Goal: Information Seeking & Learning: Learn about a topic

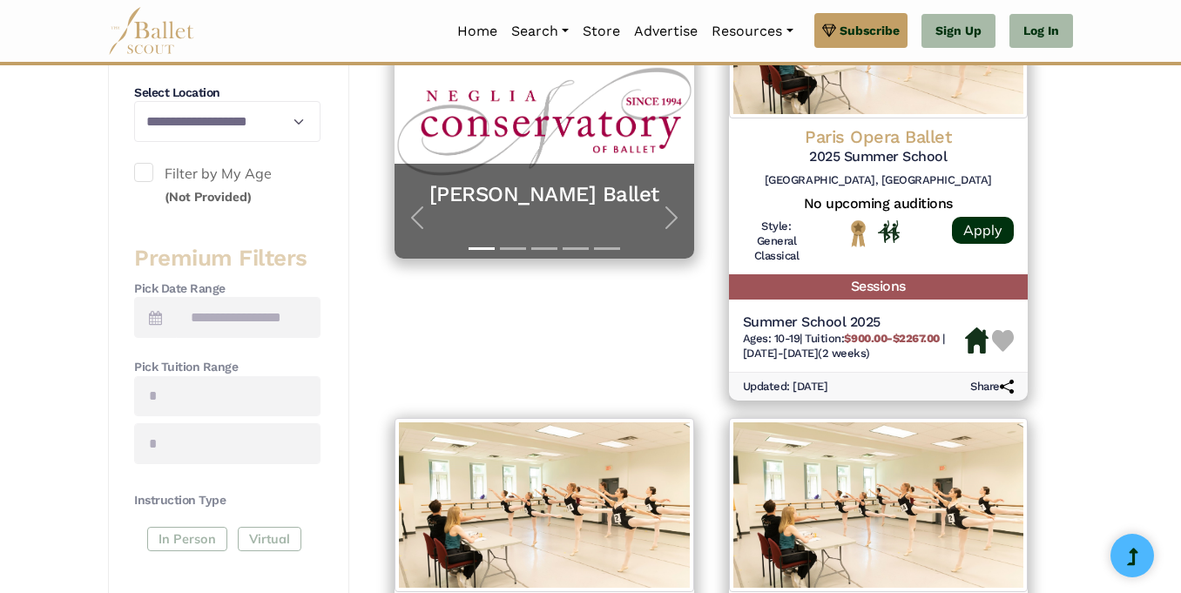
scroll to position [456, 0]
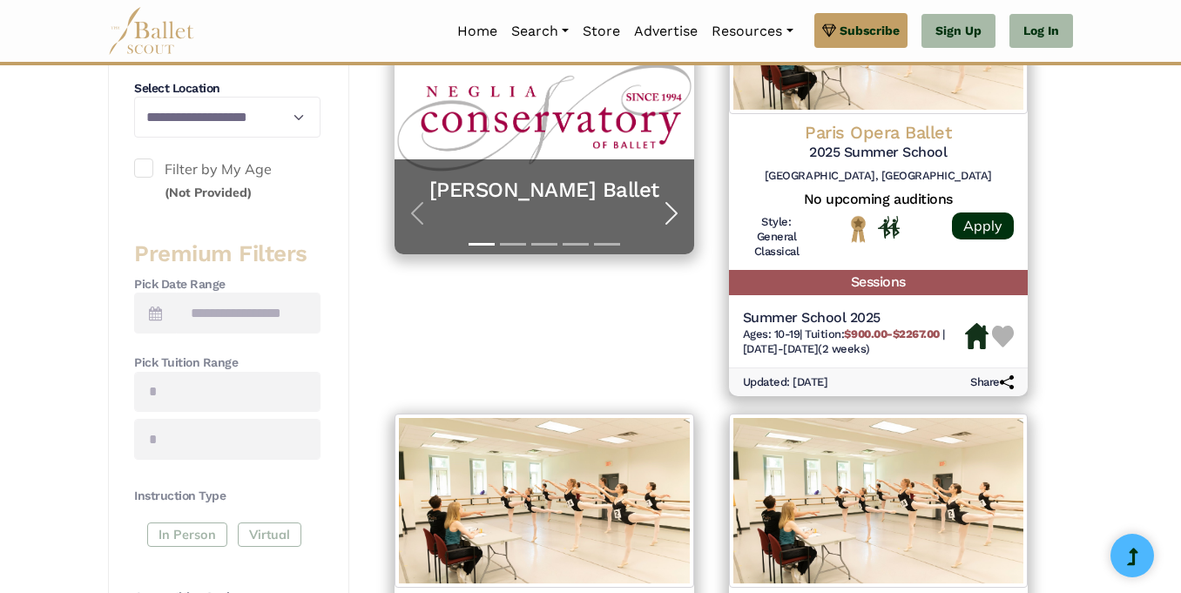
click at [667, 212] on span "button" at bounding box center [672, 213] width 28 height 28
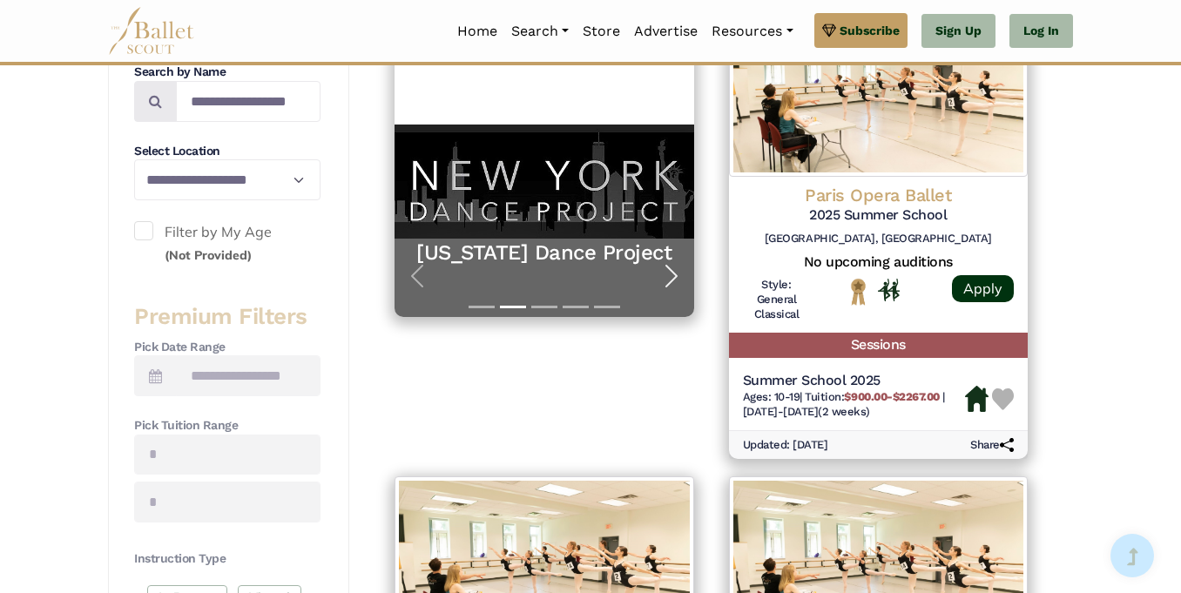
scroll to position [395, 0]
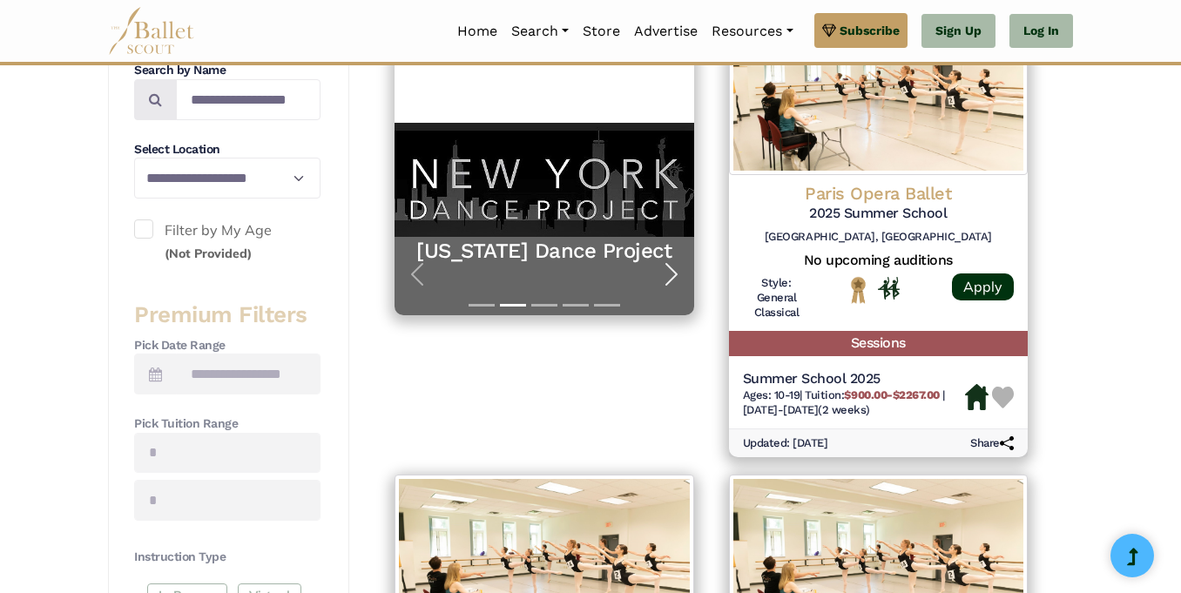
click at [671, 269] on span "button" at bounding box center [672, 274] width 28 height 28
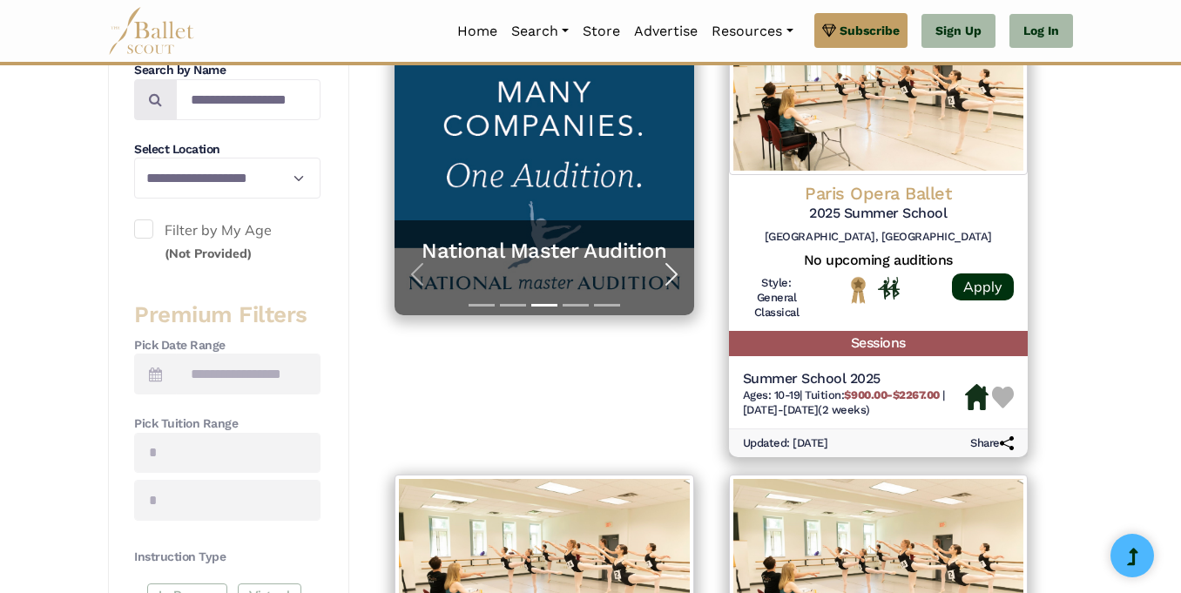
click at [671, 269] on span "button" at bounding box center [672, 274] width 28 height 28
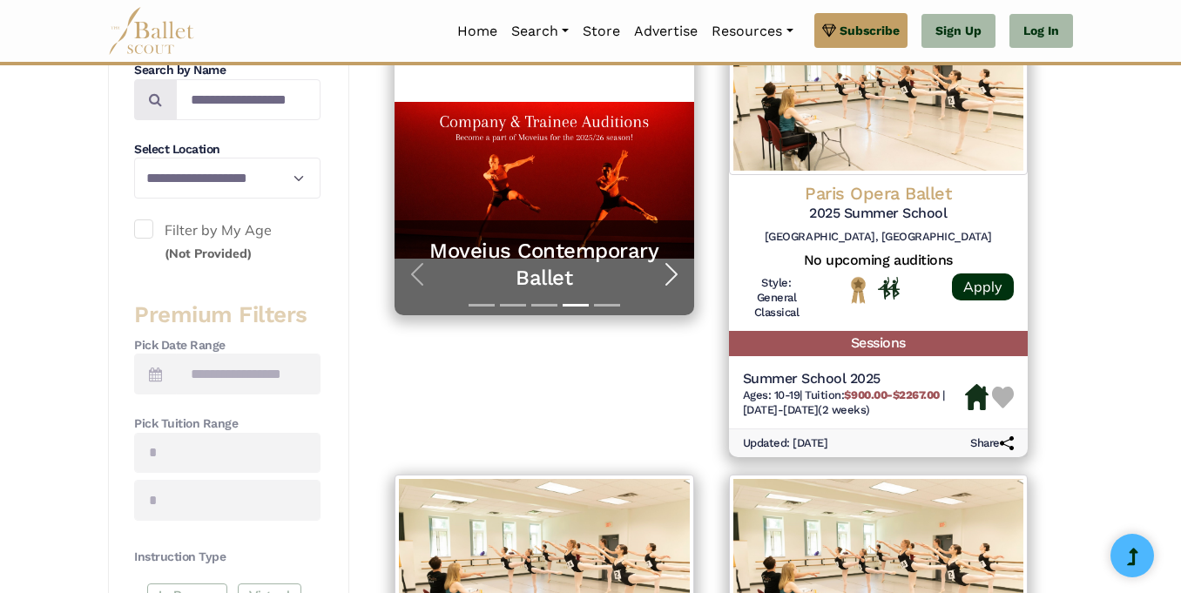
click at [671, 269] on span "button" at bounding box center [672, 274] width 28 height 28
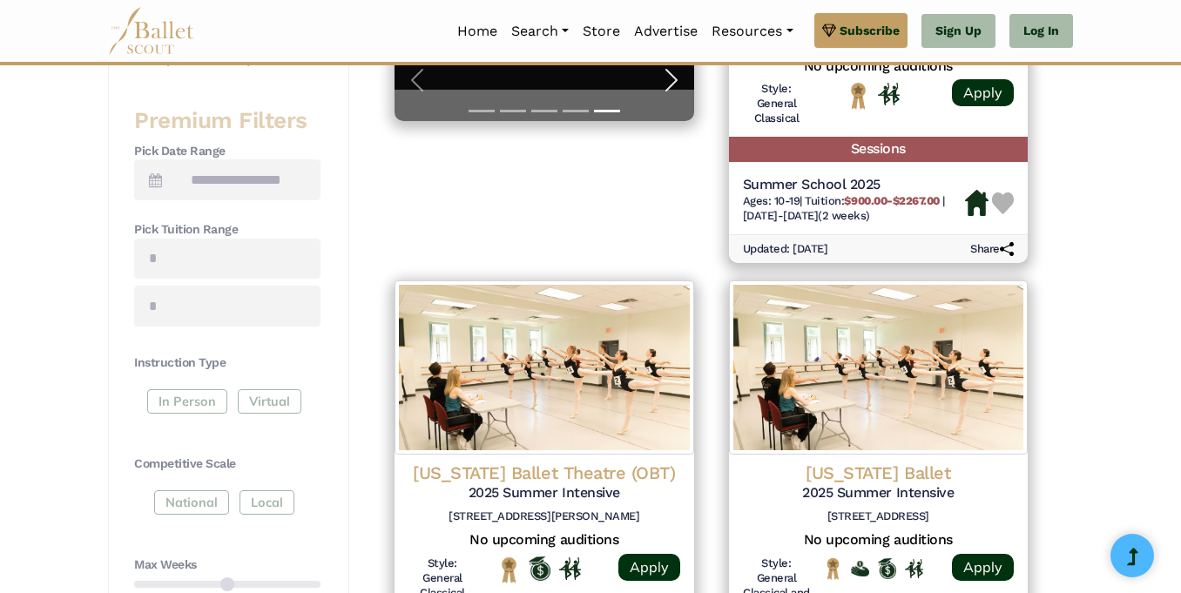
scroll to position [596, 0]
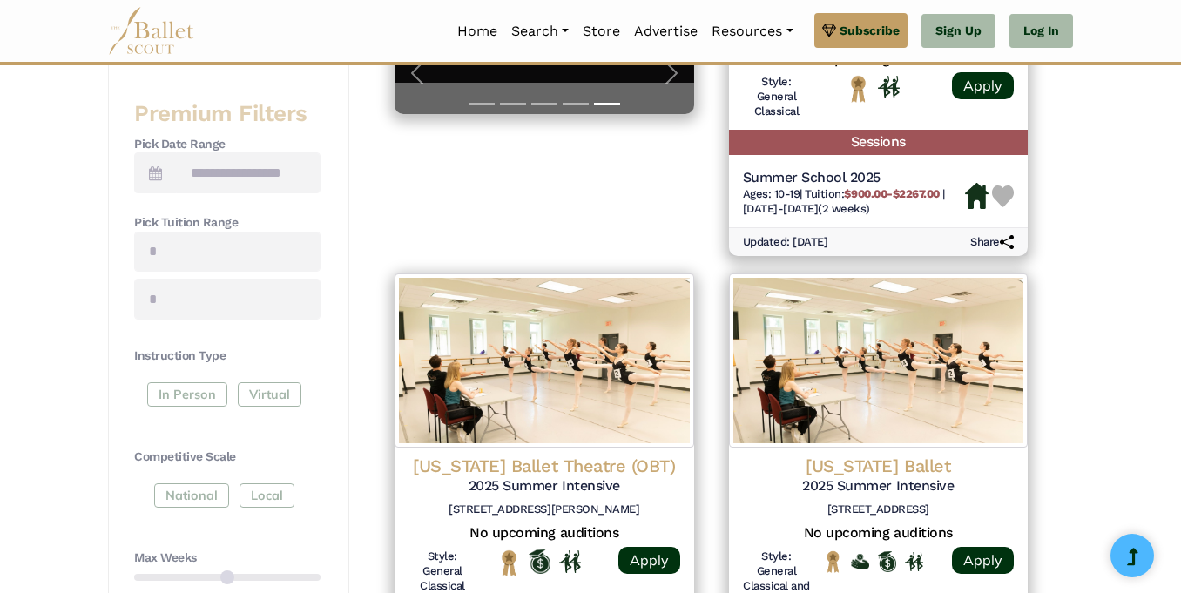
click at [606, 207] on div "Featured Organizations Neglia Ballet YEAR-ROUND APPLICATIONS OPEN Discover the …" at bounding box center [544, 28] width 334 height 475
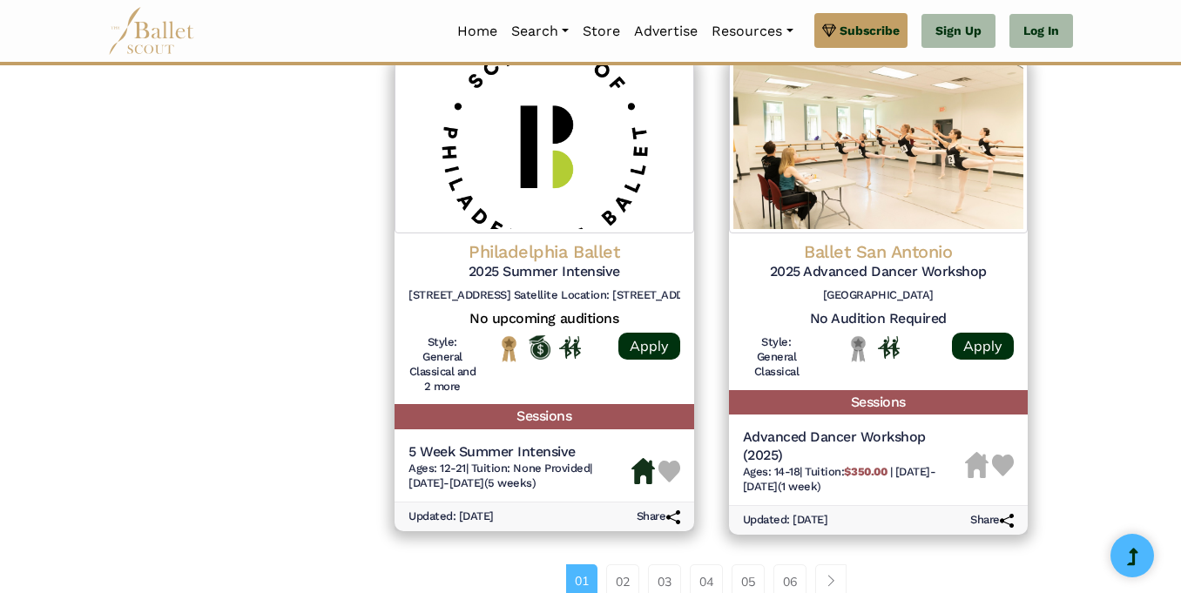
scroll to position [2339, 0]
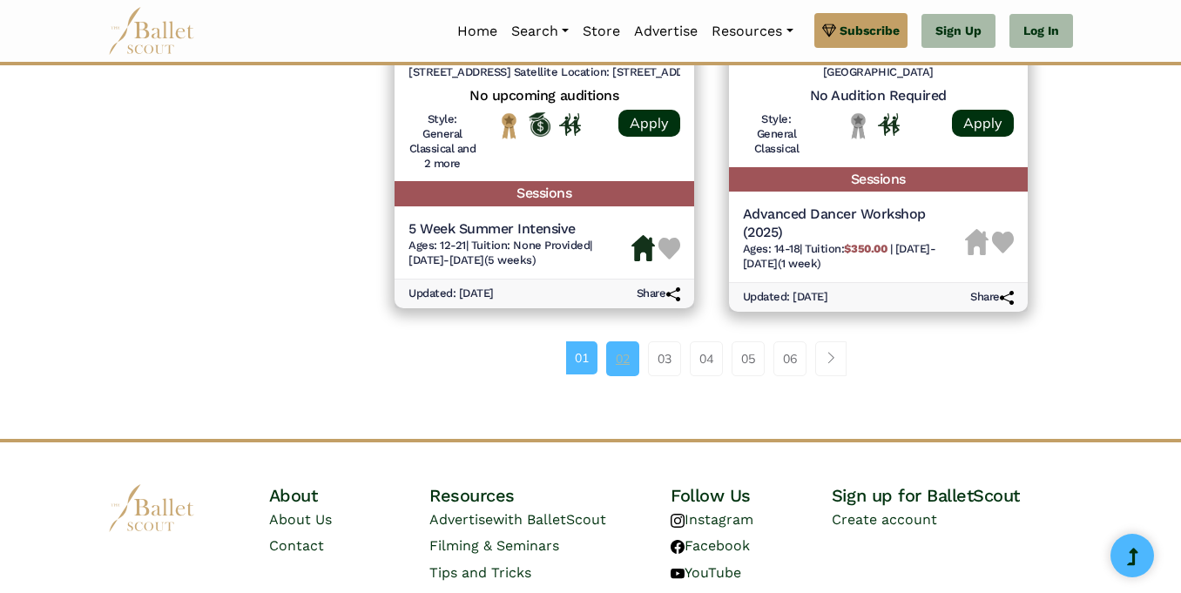
click at [611, 348] on link "02" at bounding box center [622, 358] width 33 height 35
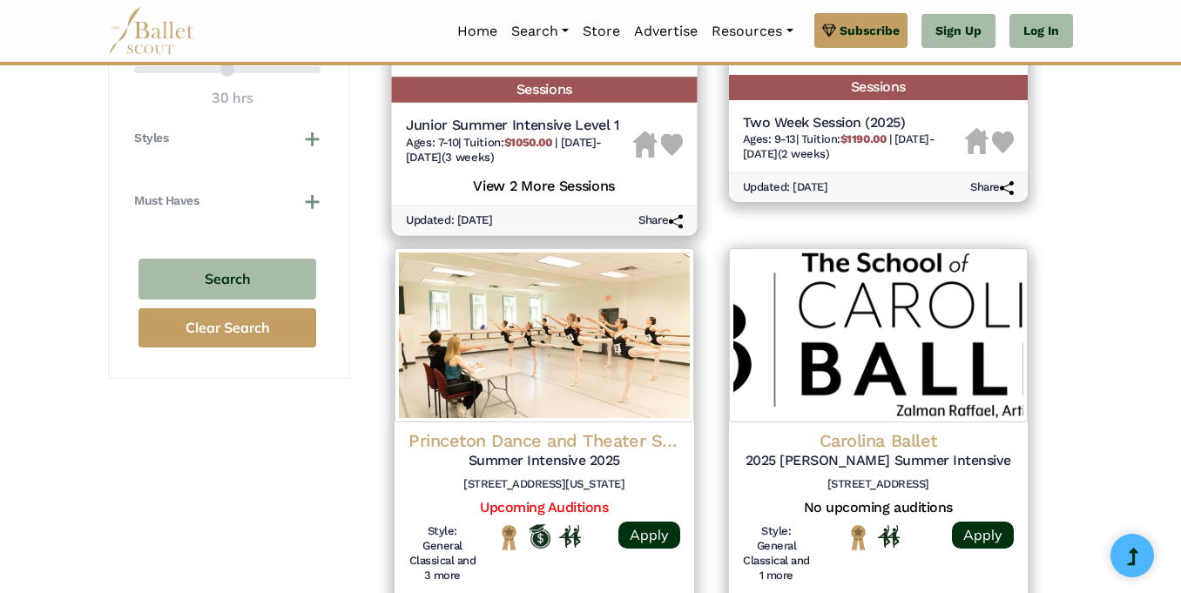
scroll to position [1178, 0]
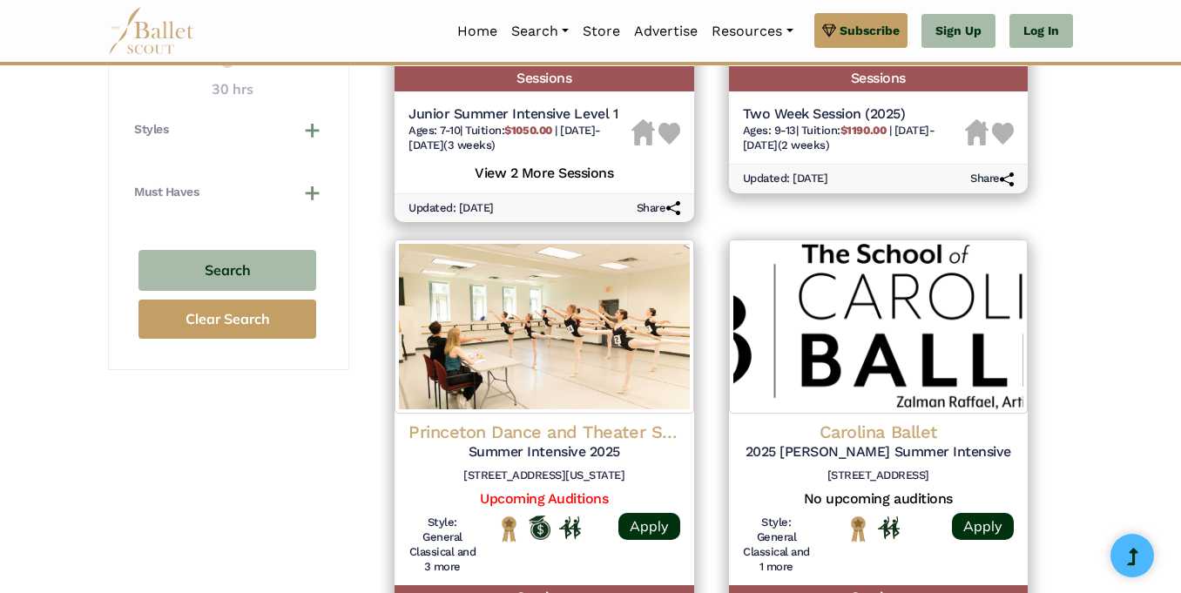
click at [1075, 220] on div "**********" at bounding box center [590, 486] width 993 height 2917
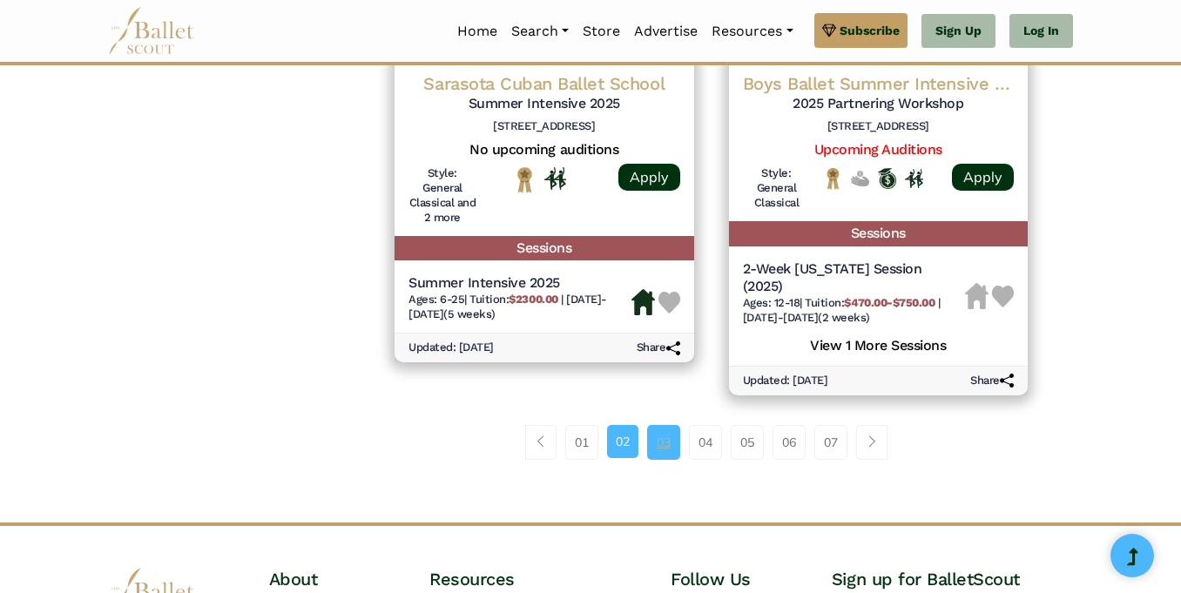
scroll to position [2603, 0]
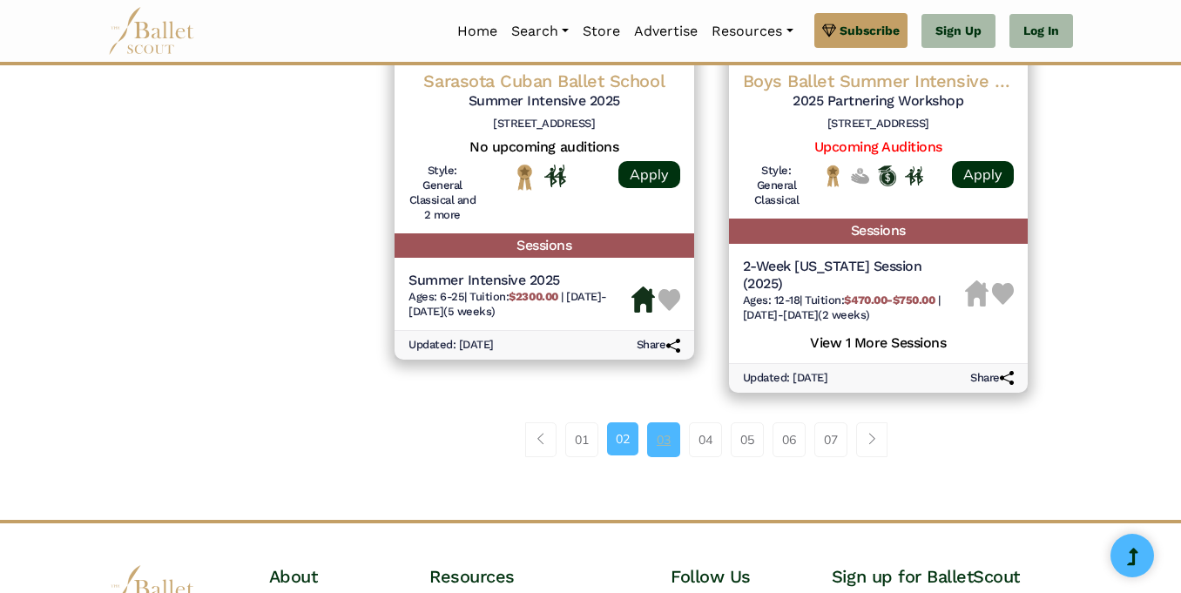
click at [659, 434] on link "03" at bounding box center [663, 439] width 33 height 35
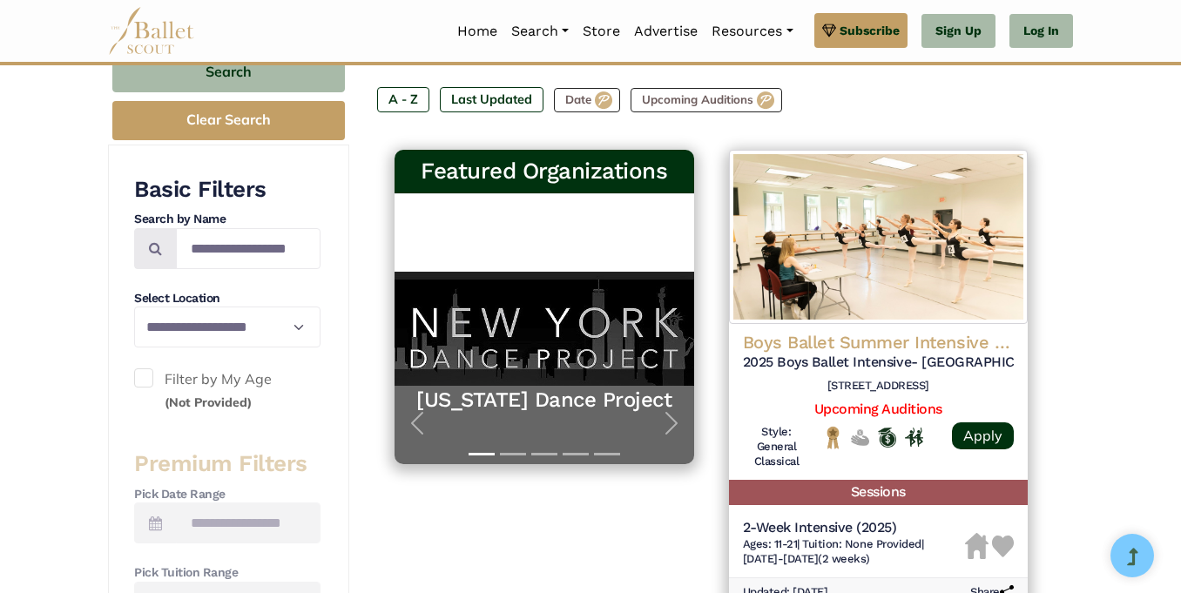
scroll to position [310, 0]
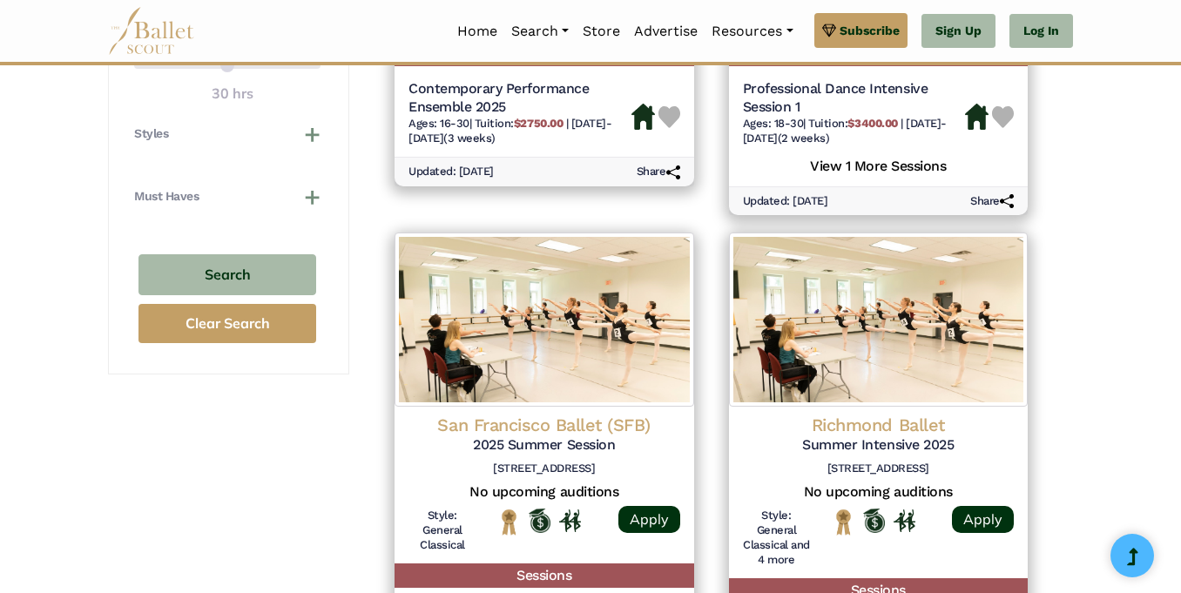
click at [1084, 314] on div "**********" at bounding box center [590, 443] width 993 height 2822
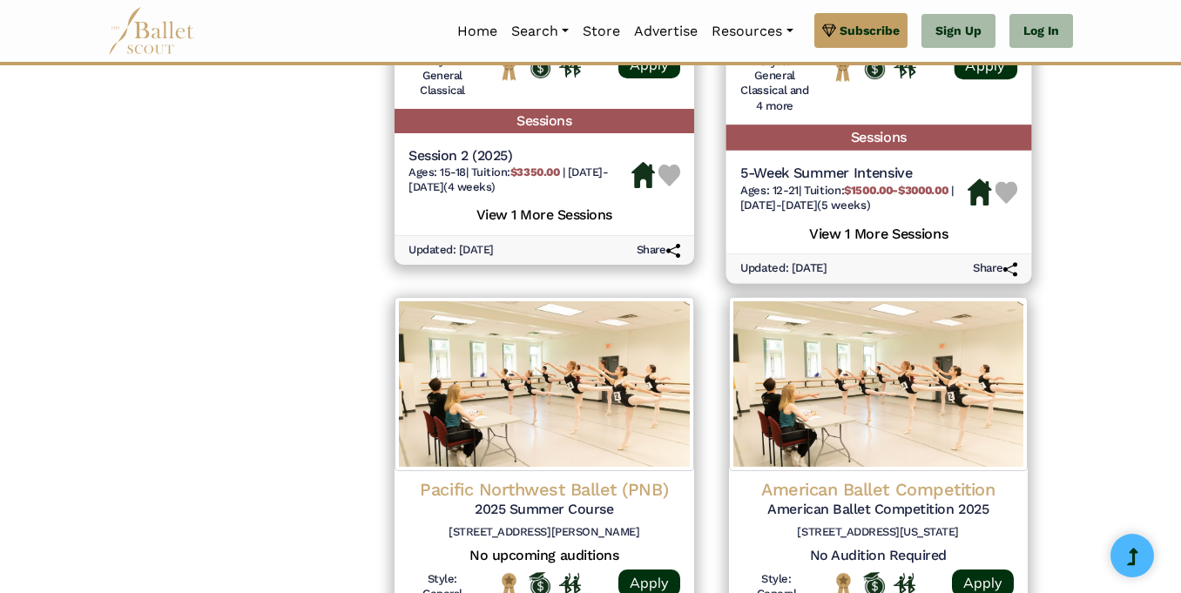
scroll to position [1632, 0]
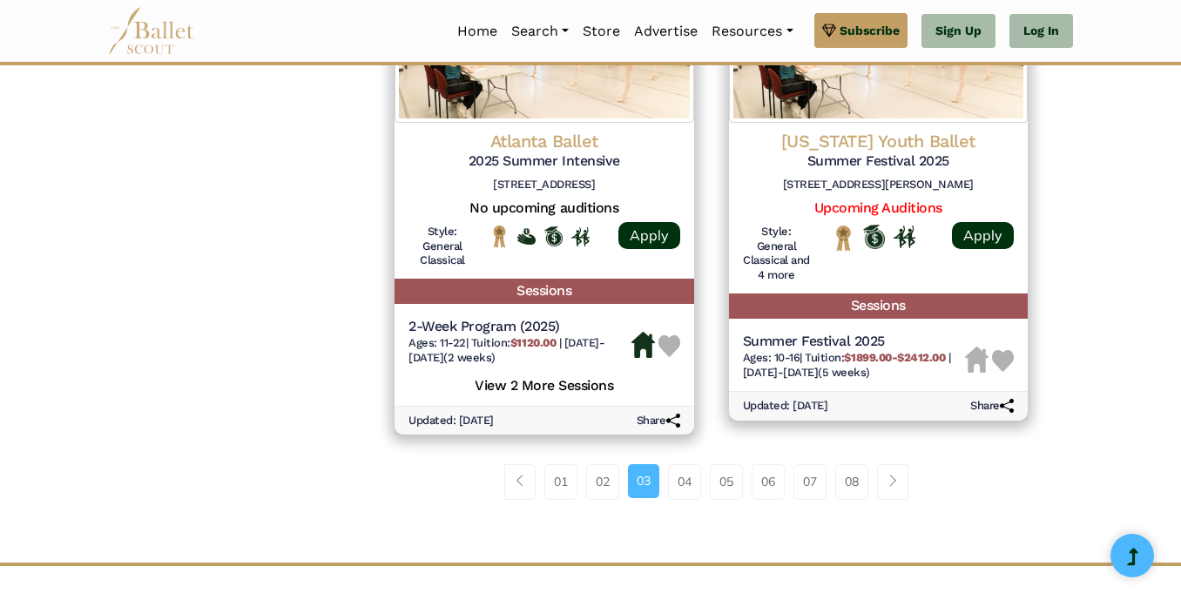
scroll to position [2679, 0]
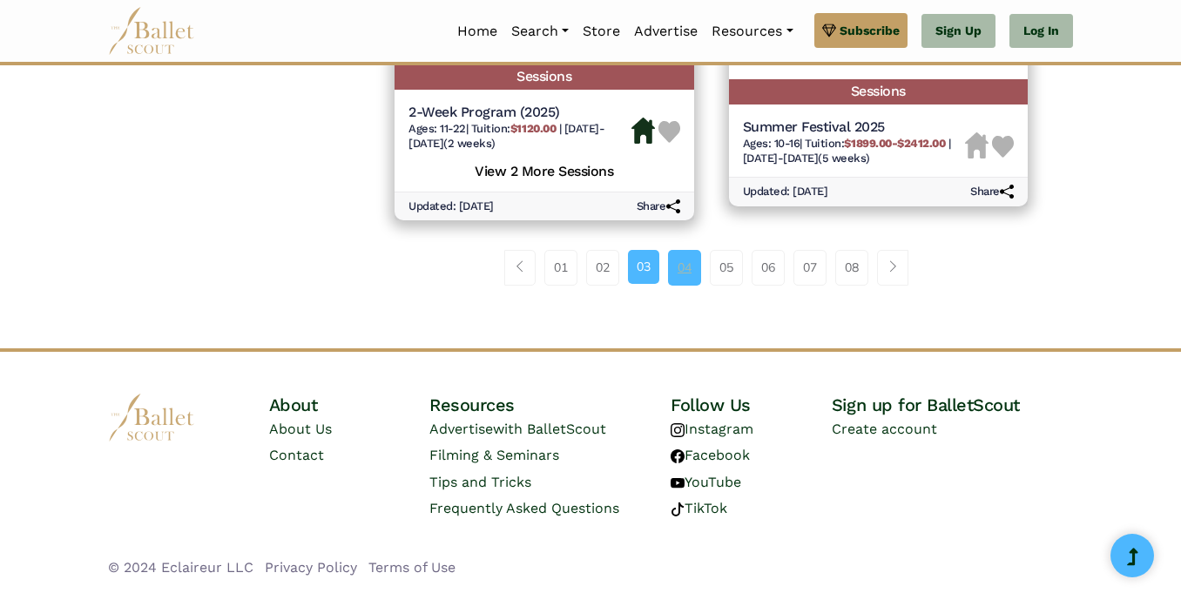
click at [679, 257] on link "04" at bounding box center [684, 267] width 33 height 35
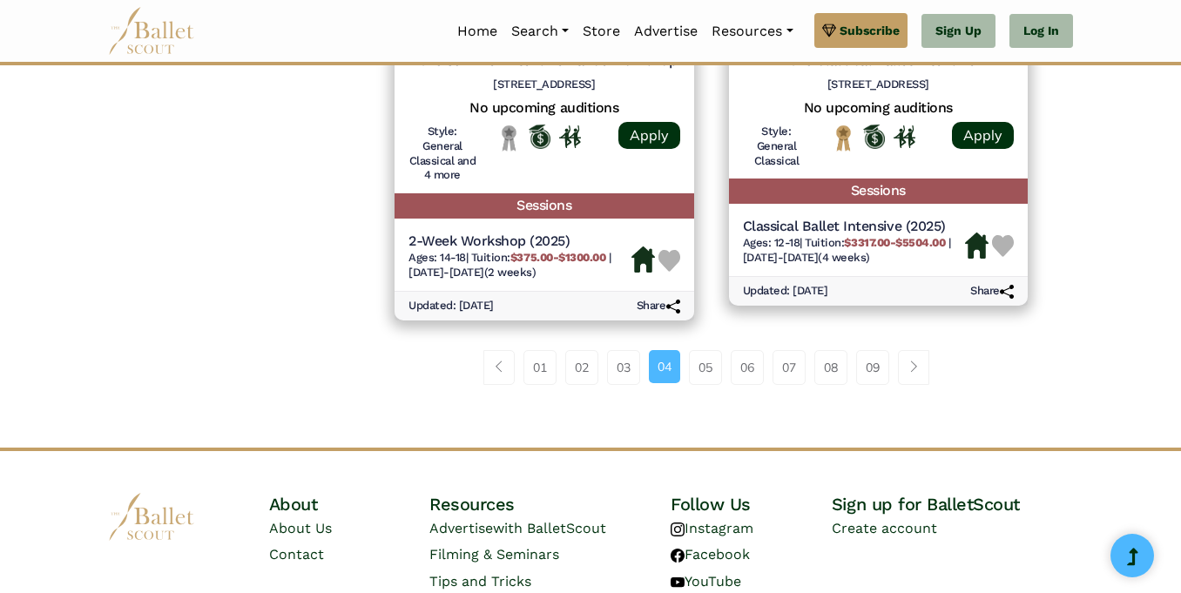
scroll to position [2649, 0]
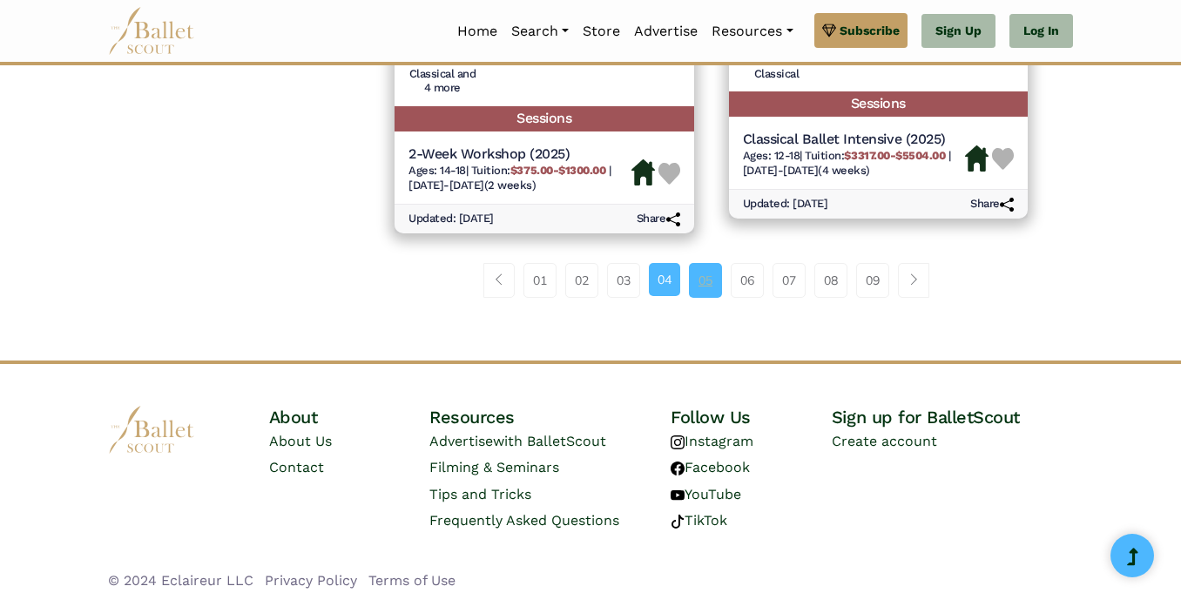
click at [712, 275] on link "05" at bounding box center [705, 280] width 33 height 35
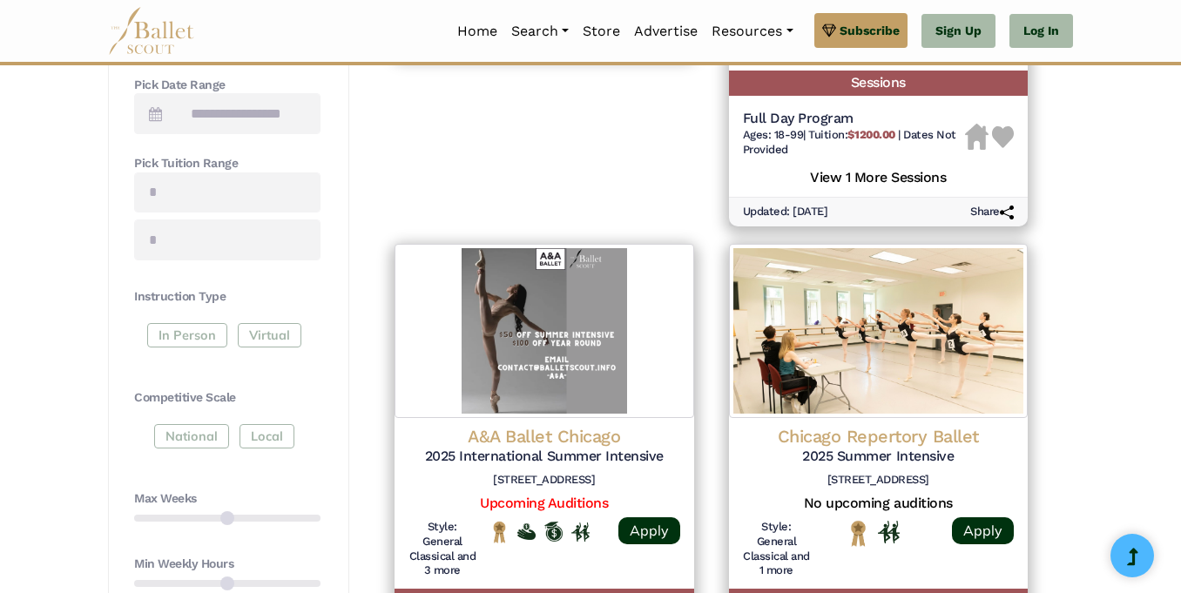
scroll to position [657, 0]
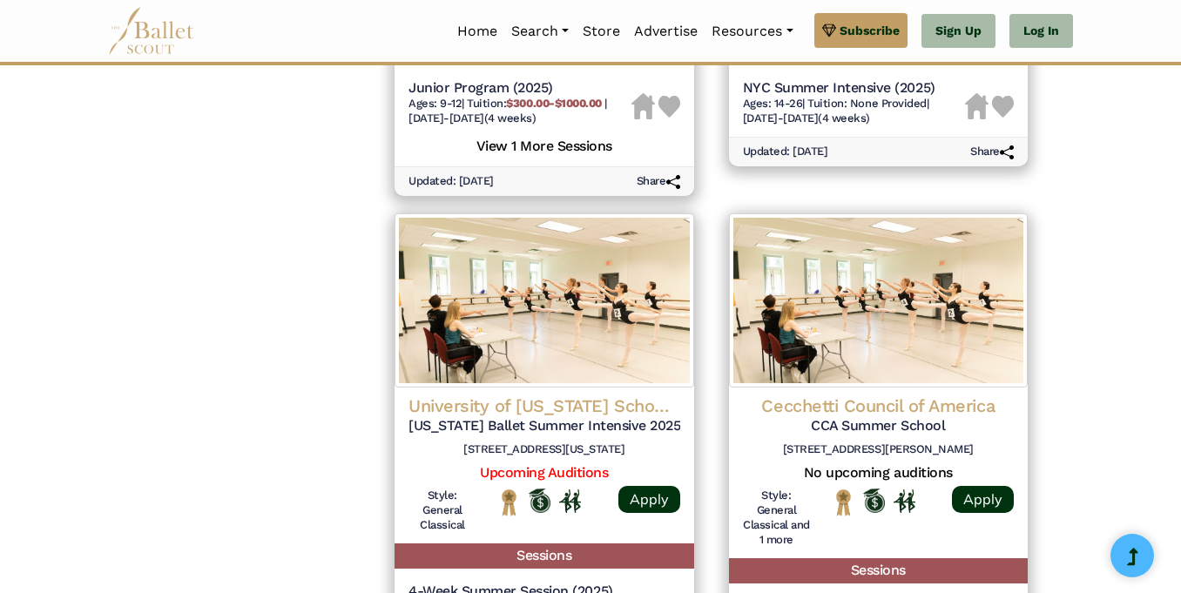
scroll to position [2233, 0]
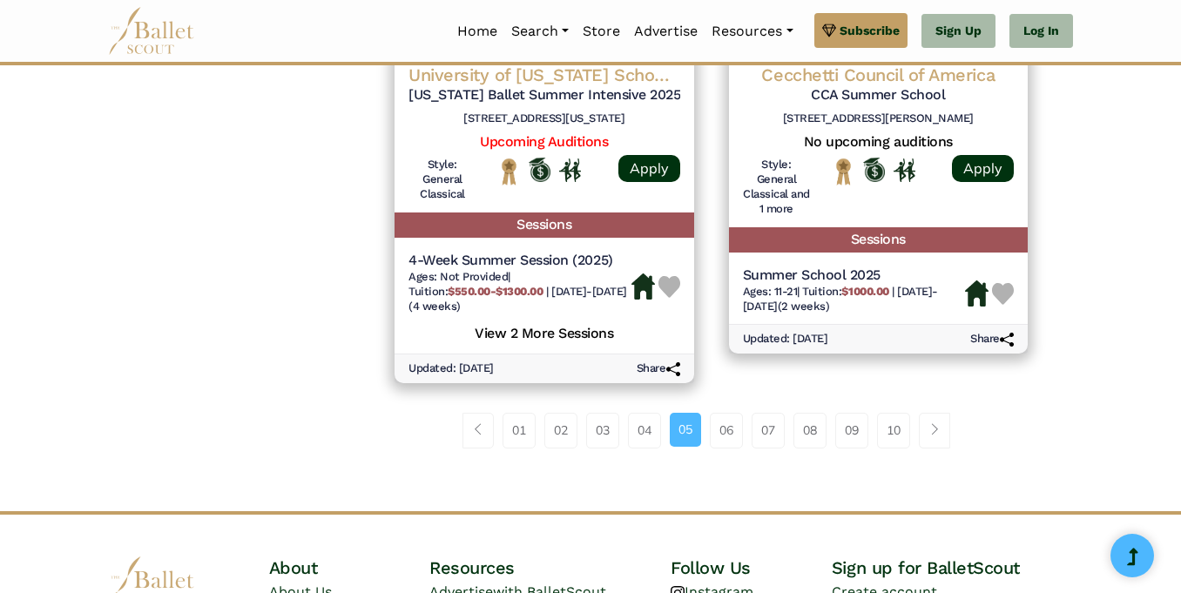
scroll to position [2563, 0]
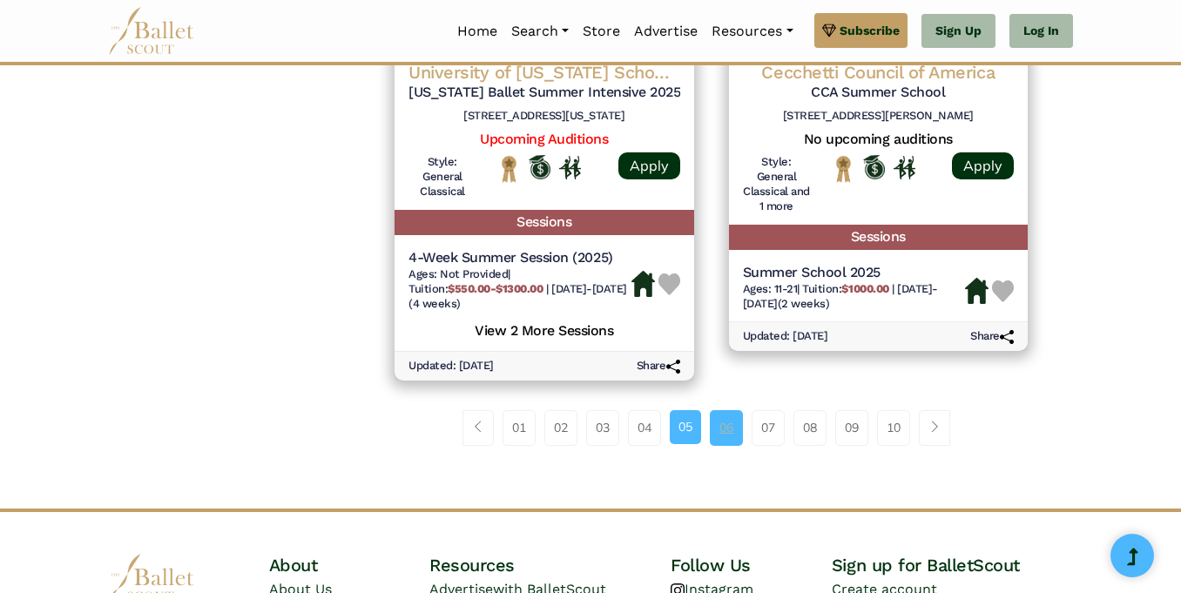
click at [721, 424] on link "06" at bounding box center [726, 427] width 33 height 35
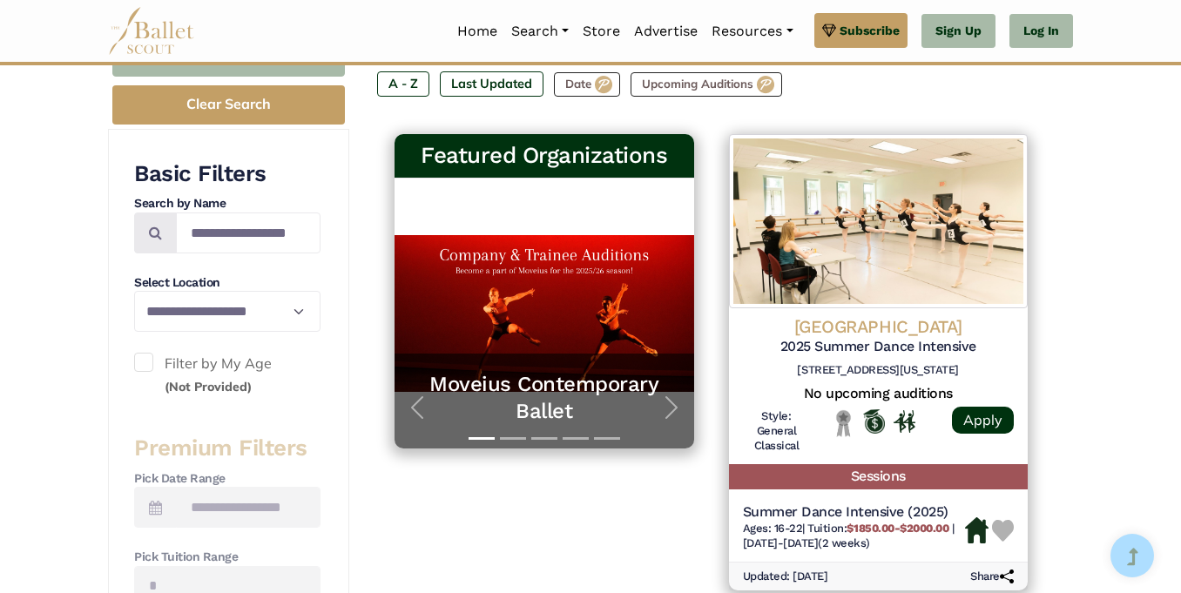
scroll to position [264, 0]
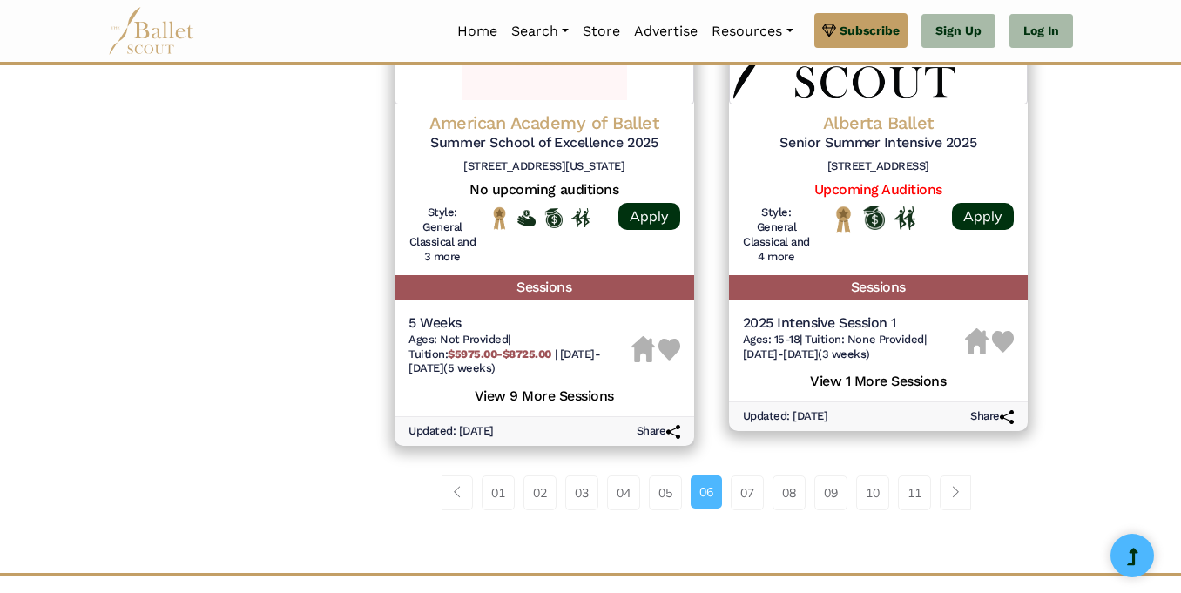
scroll to position [2533, 0]
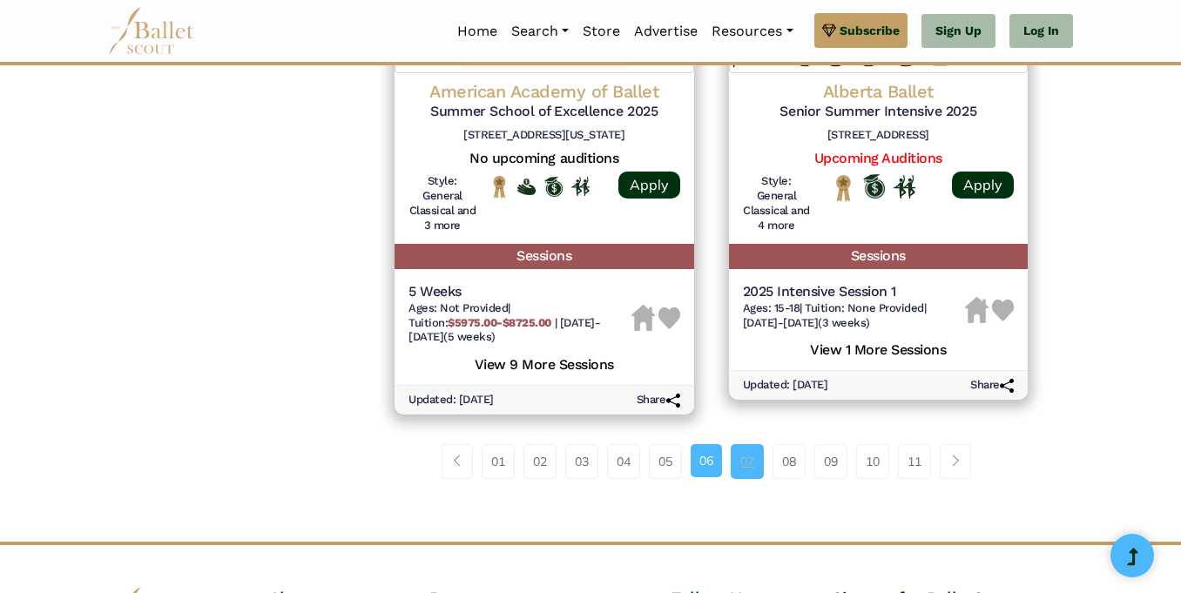
click at [738, 466] on link "07" at bounding box center [747, 461] width 33 height 35
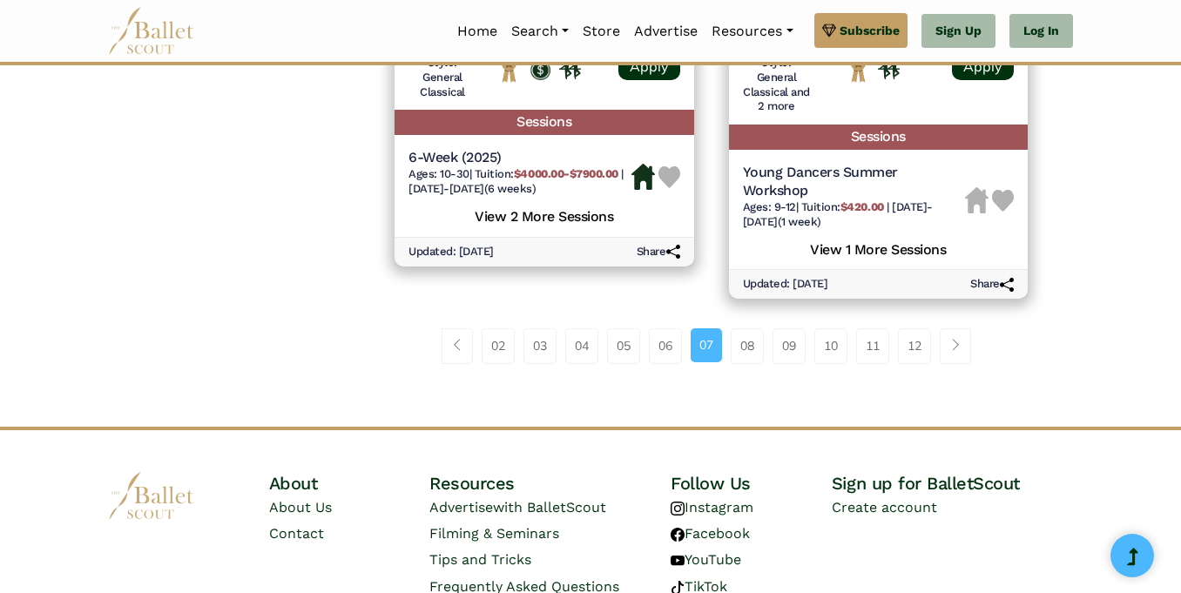
scroll to position [2637, 0]
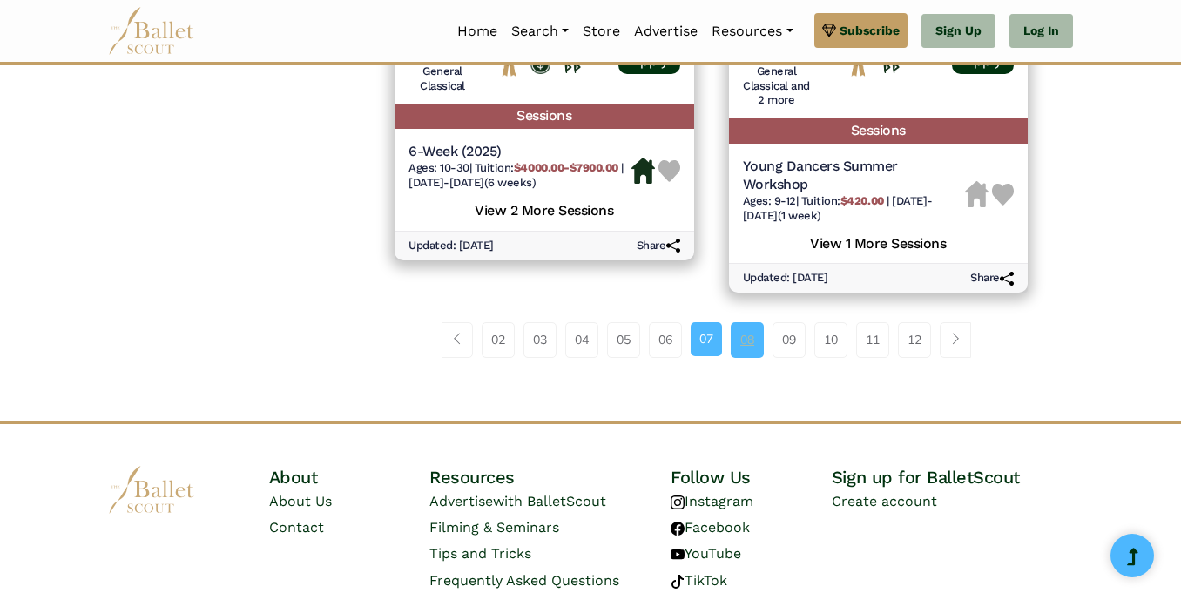
click at [743, 322] on link "08" at bounding box center [747, 339] width 33 height 35
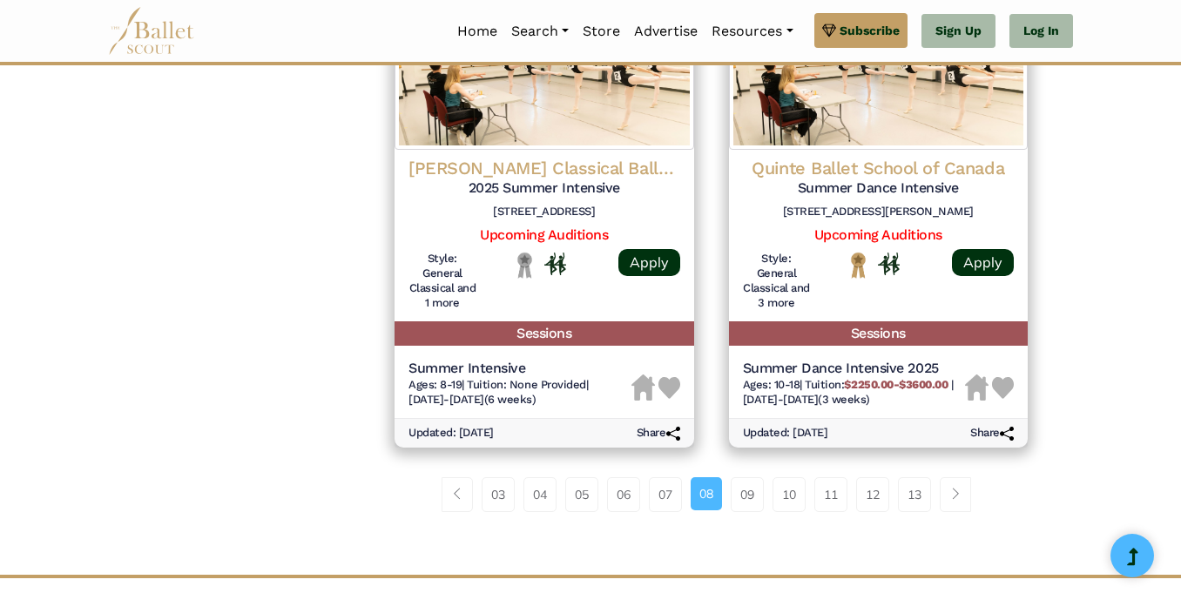
scroll to position [2407, 0]
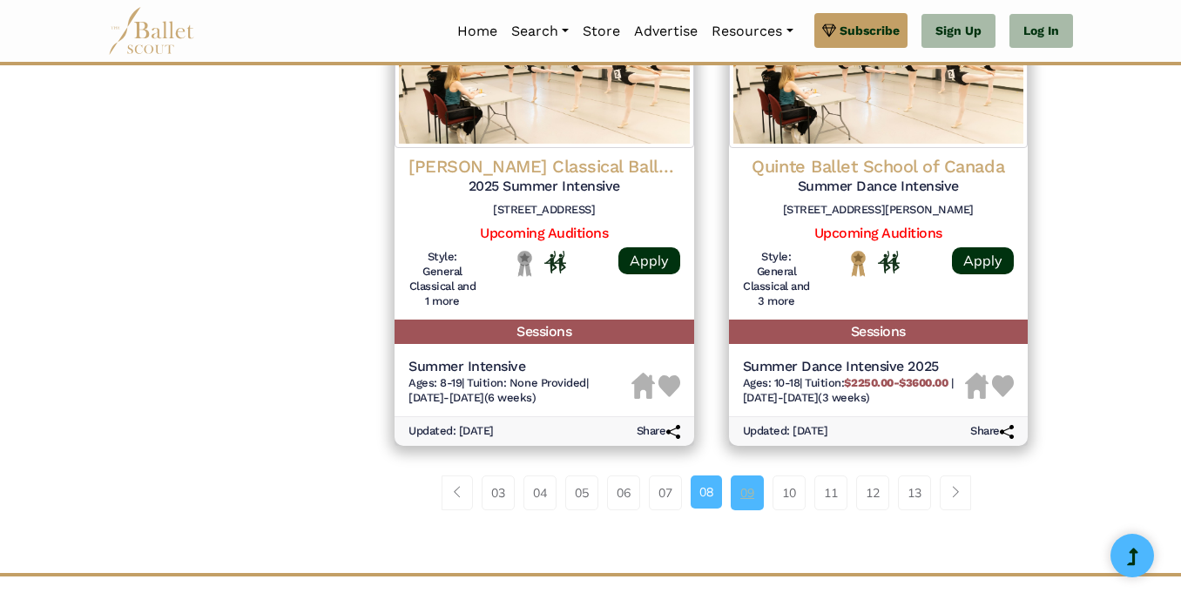
click at [741, 496] on link "09" at bounding box center [747, 493] width 33 height 35
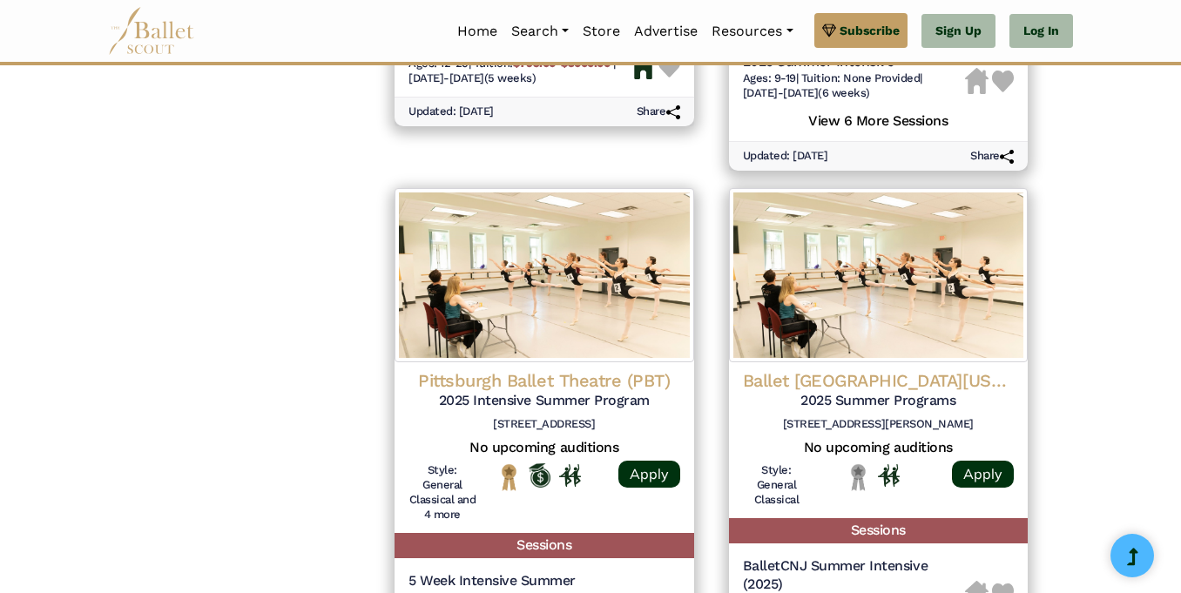
scroll to position [1723, 0]
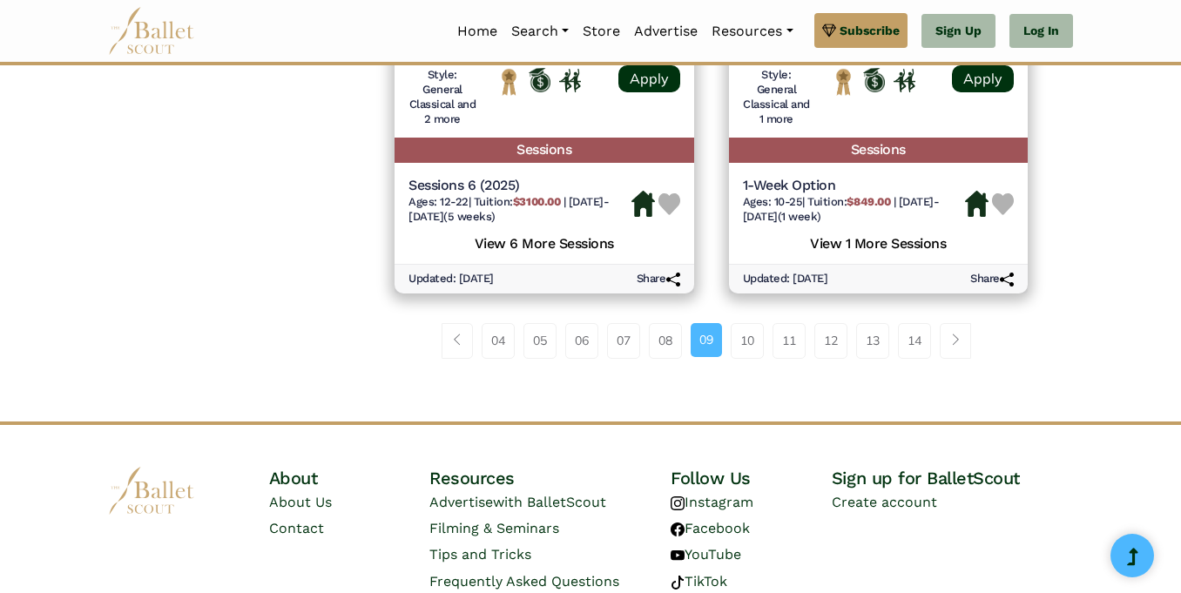
scroll to position [2644, 0]
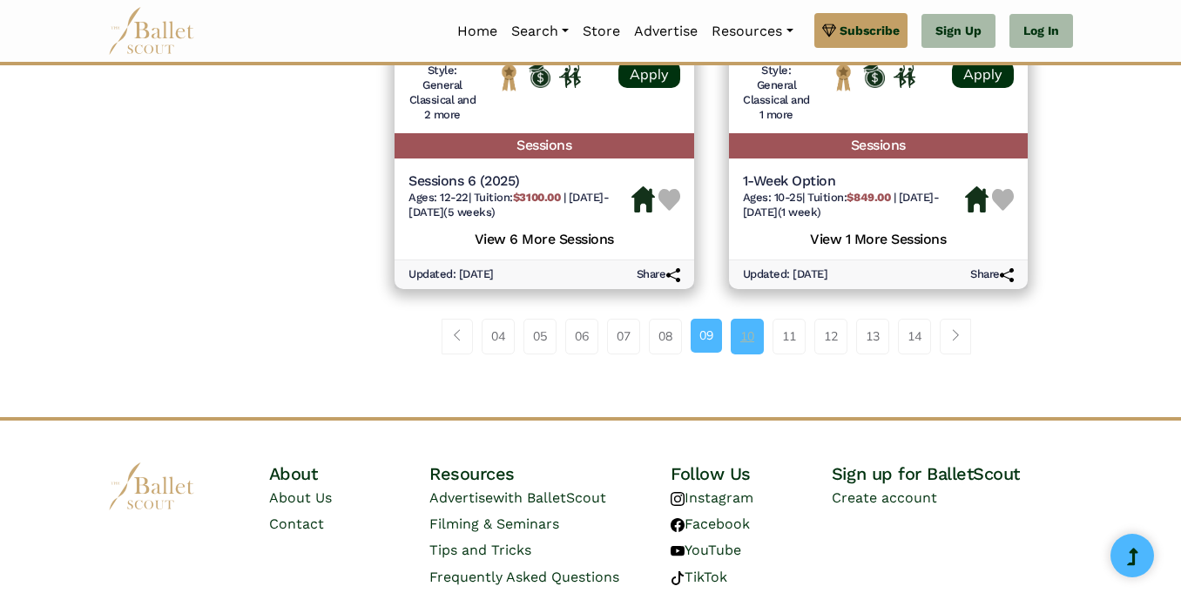
click at [764, 336] on link "10" at bounding box center [747, 336] width 33 height 35
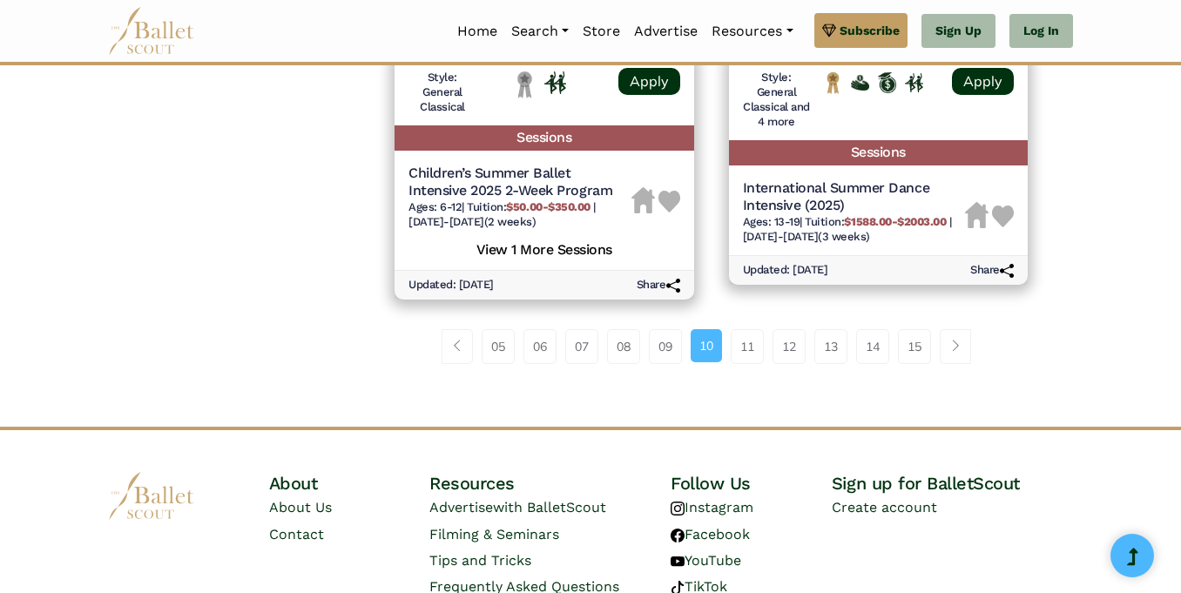
scroll to position [2674, 0]
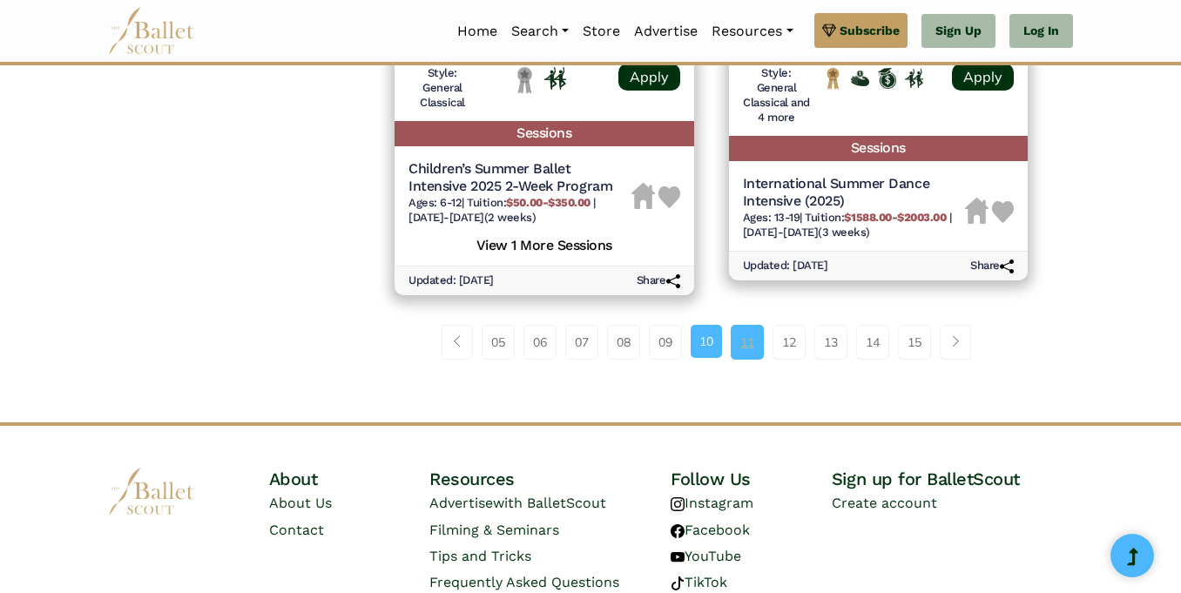
click at [736, 337] on link "11" at bounding box center [747, 342] width 33 height 35
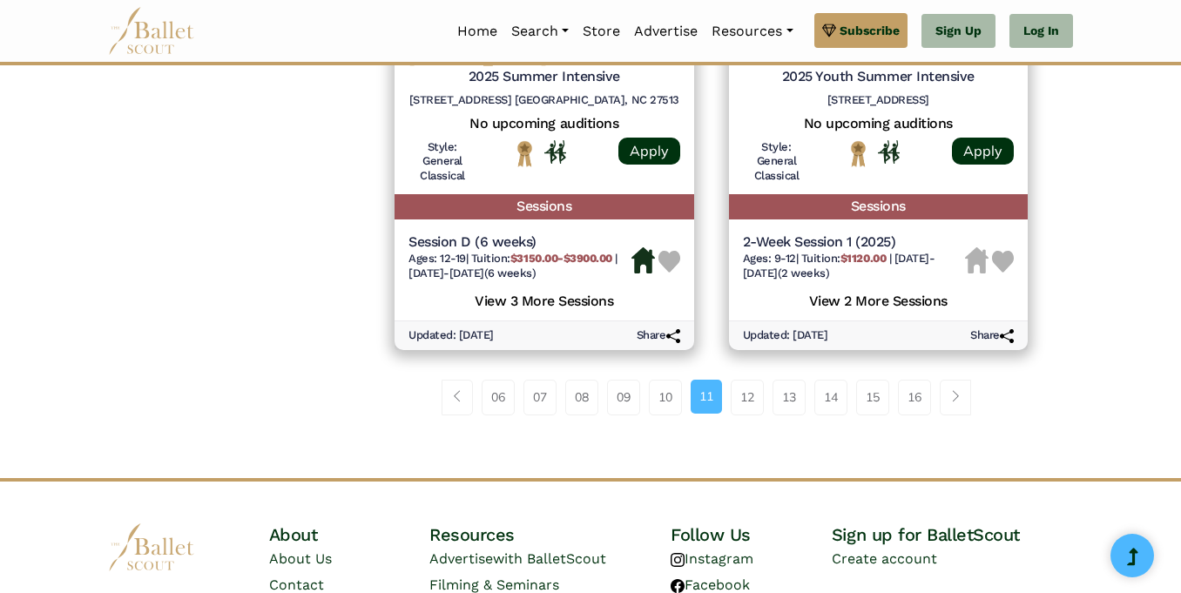
scroll to position [2566, 0]
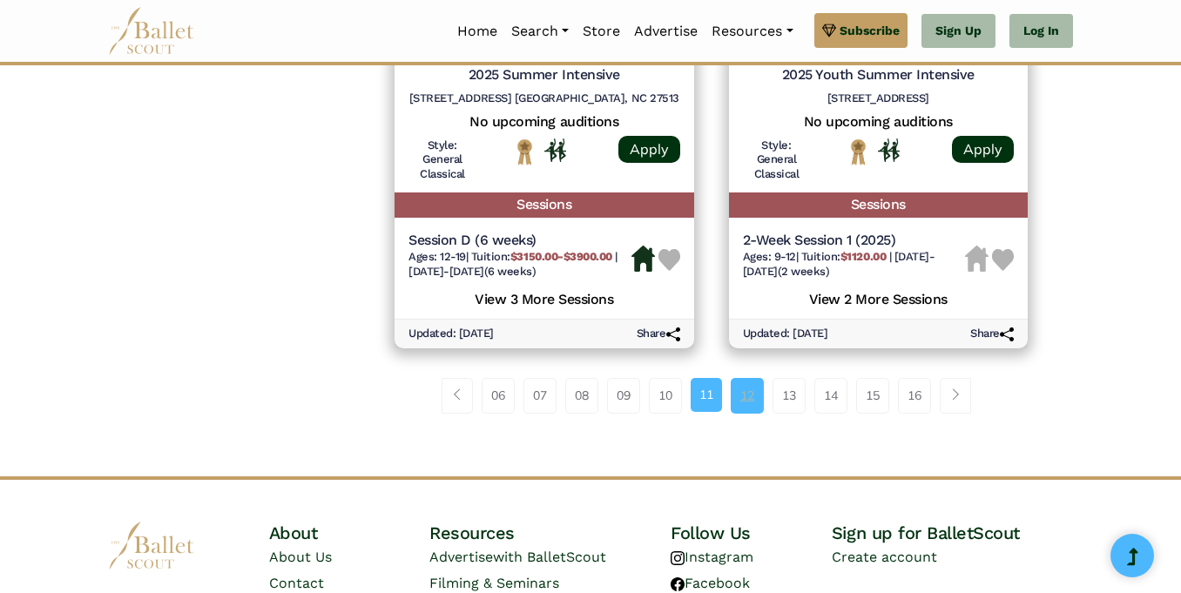
click at [740, 390] on link "12" at bounding box center [747, 395] width 33 height 35
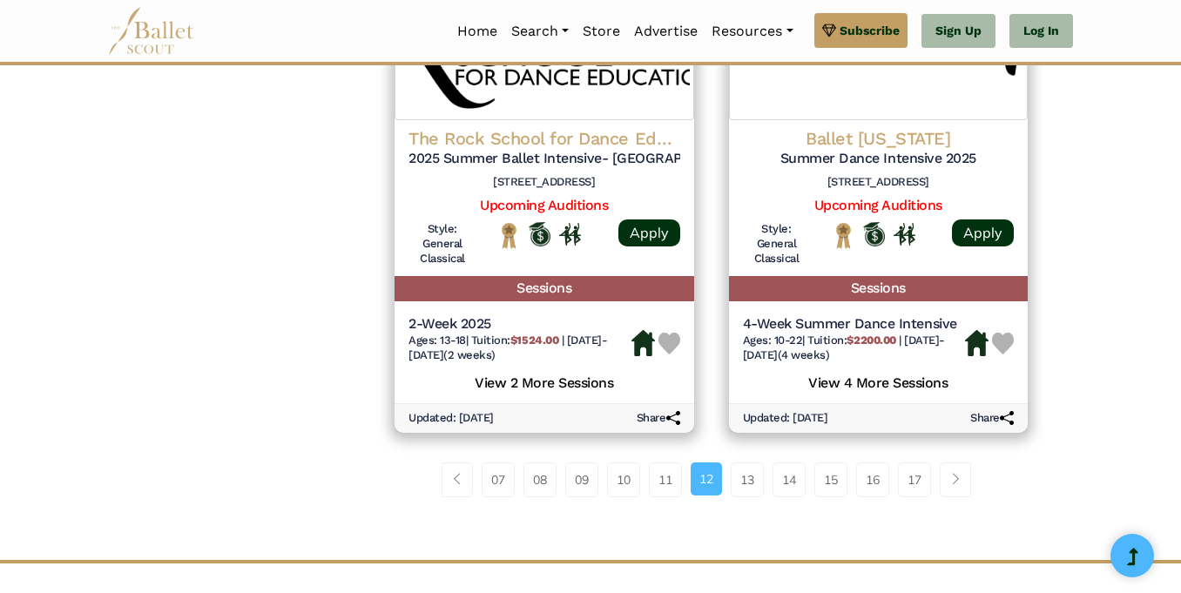
scroll to position [2443, 0]
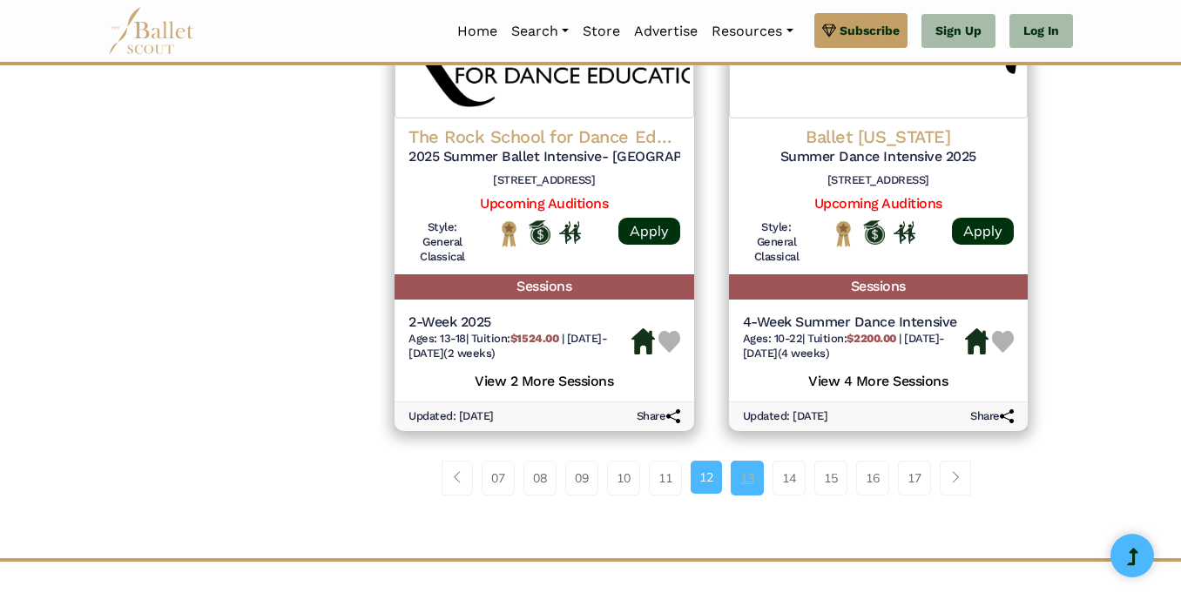
click at [747, 476] on link "13" at bounding box center [747, 478] width 33 height 35
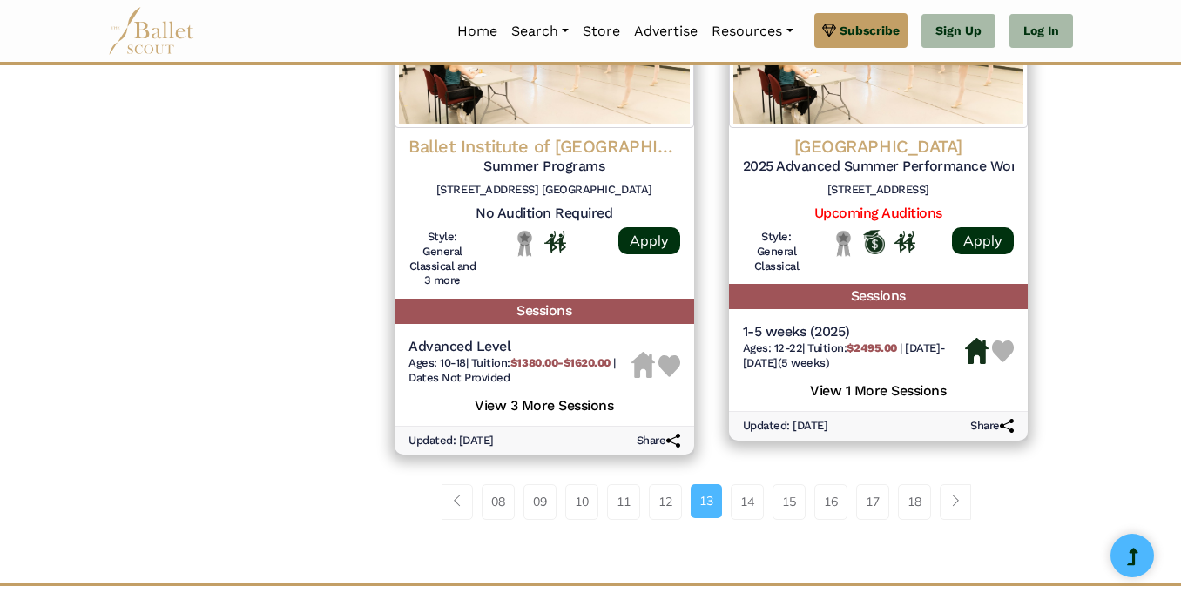
scroll to position [2471, 0]
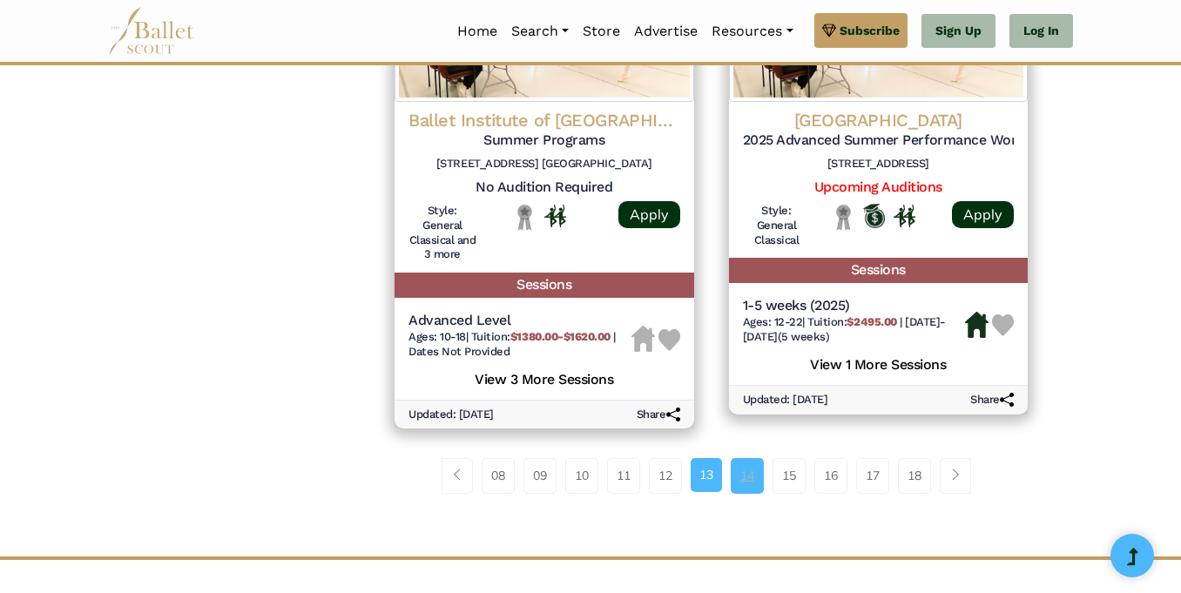
click at [748, 478] on link "14" at bounding box center [747, 475] width 33 height 35
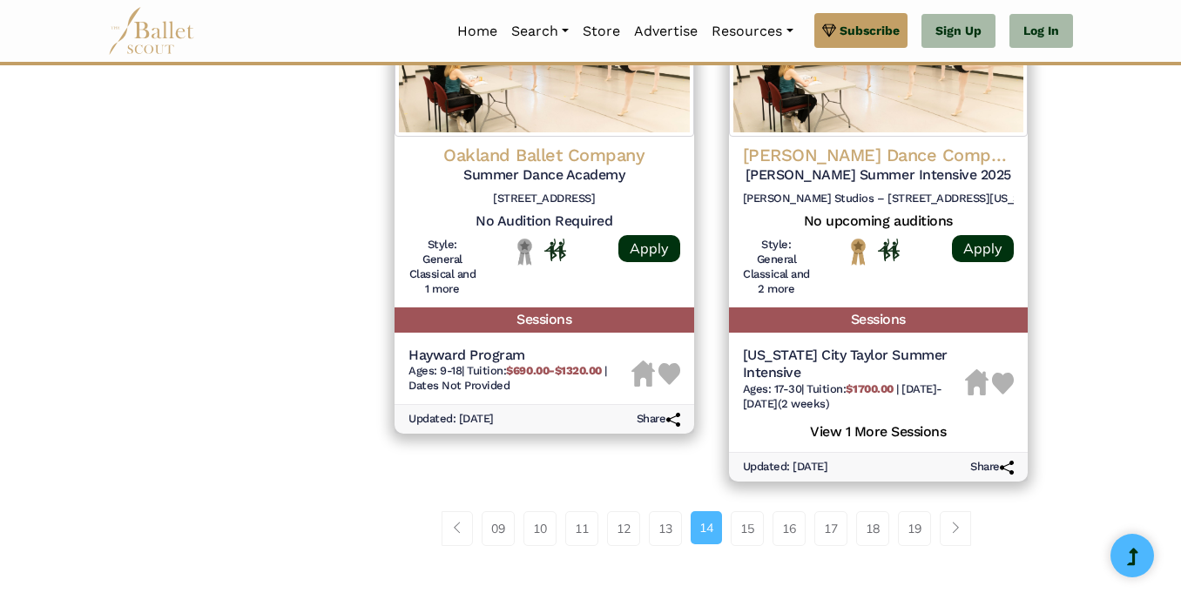
scroll to position [2511, 0]
click at [753, 516] on link "15" at bounding box center [747, 527] width 33 height 35
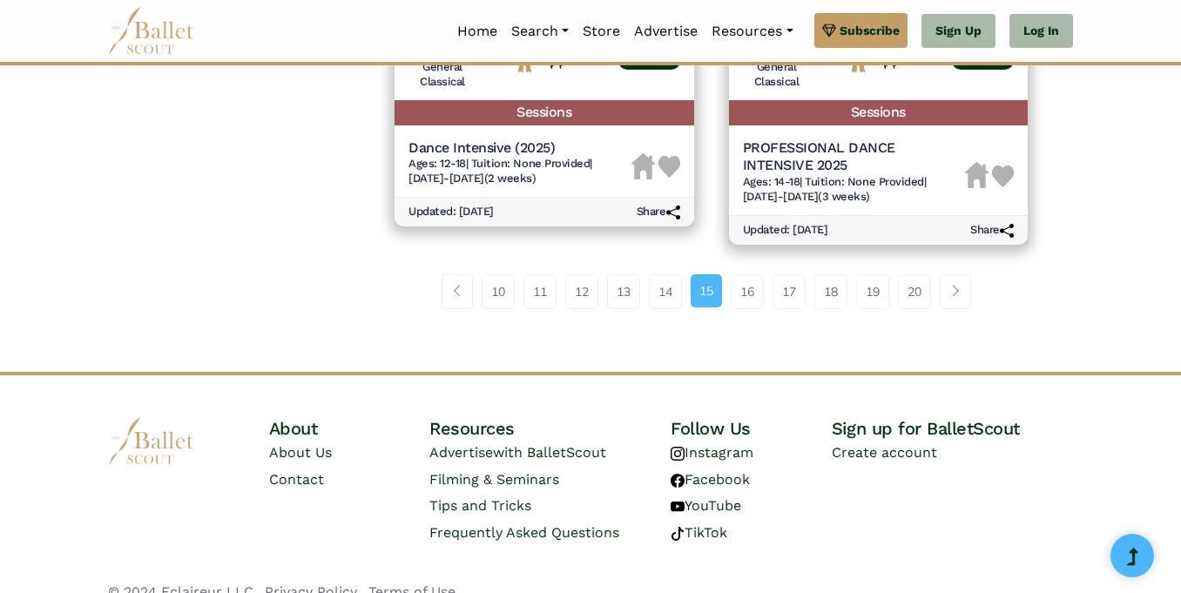
scroll to position [2698, 0]
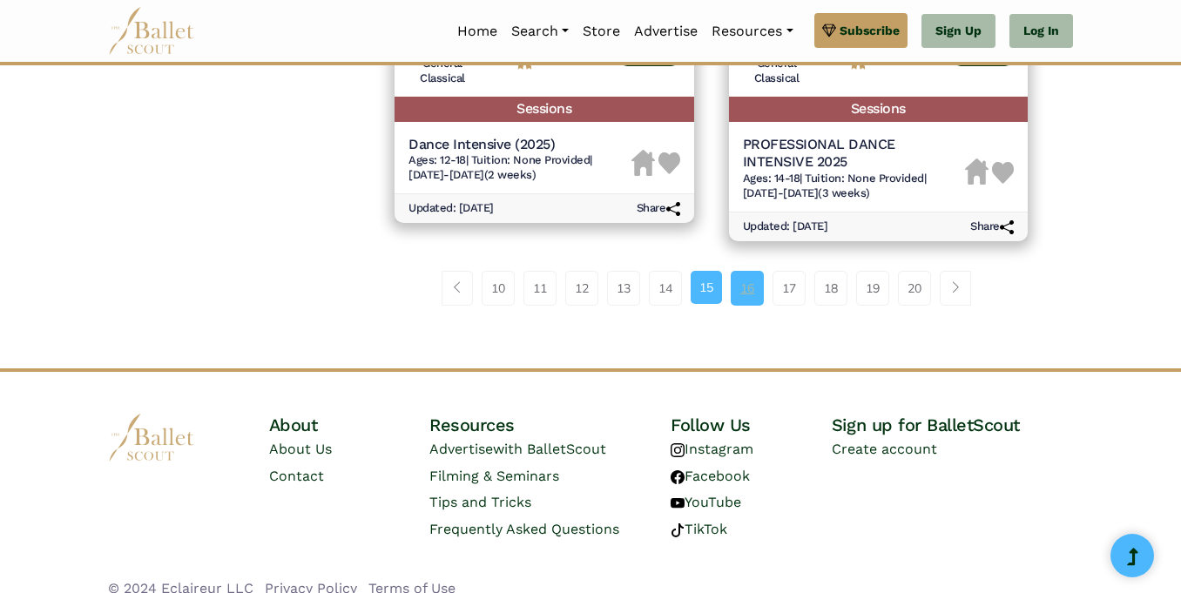
click at [756, 276] on link "16" at bounding box center [747, 288] width 33 height 35
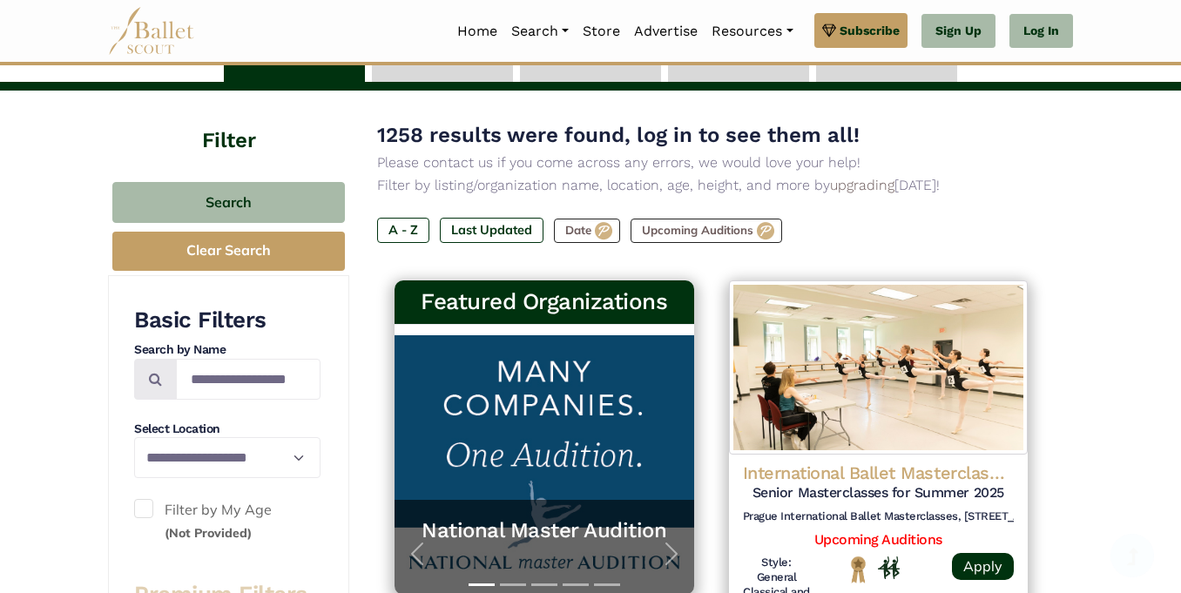
scroll to position [118, 0]
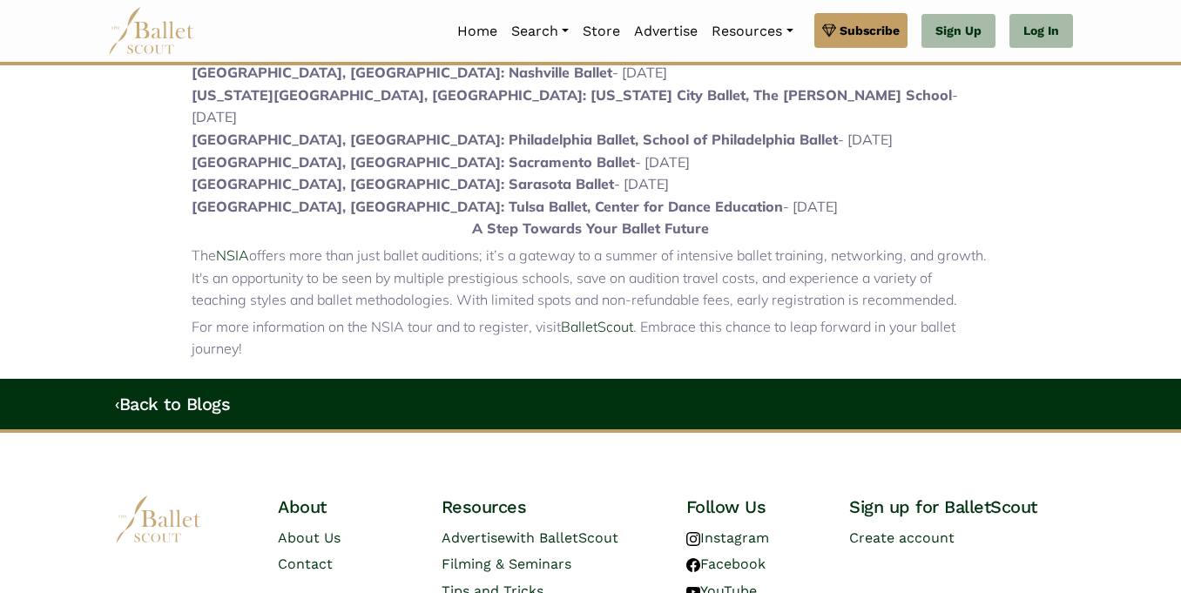
scroll to position [1221, 0]
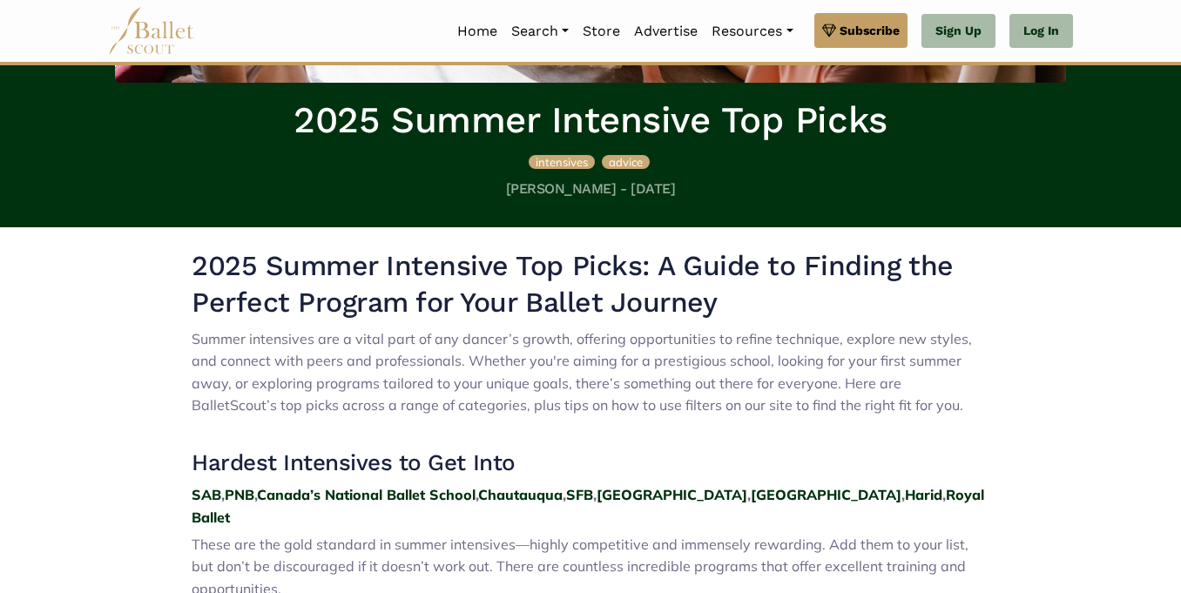
scroll to position [356, 0]
